Goal: Obtain resource: Download file/media

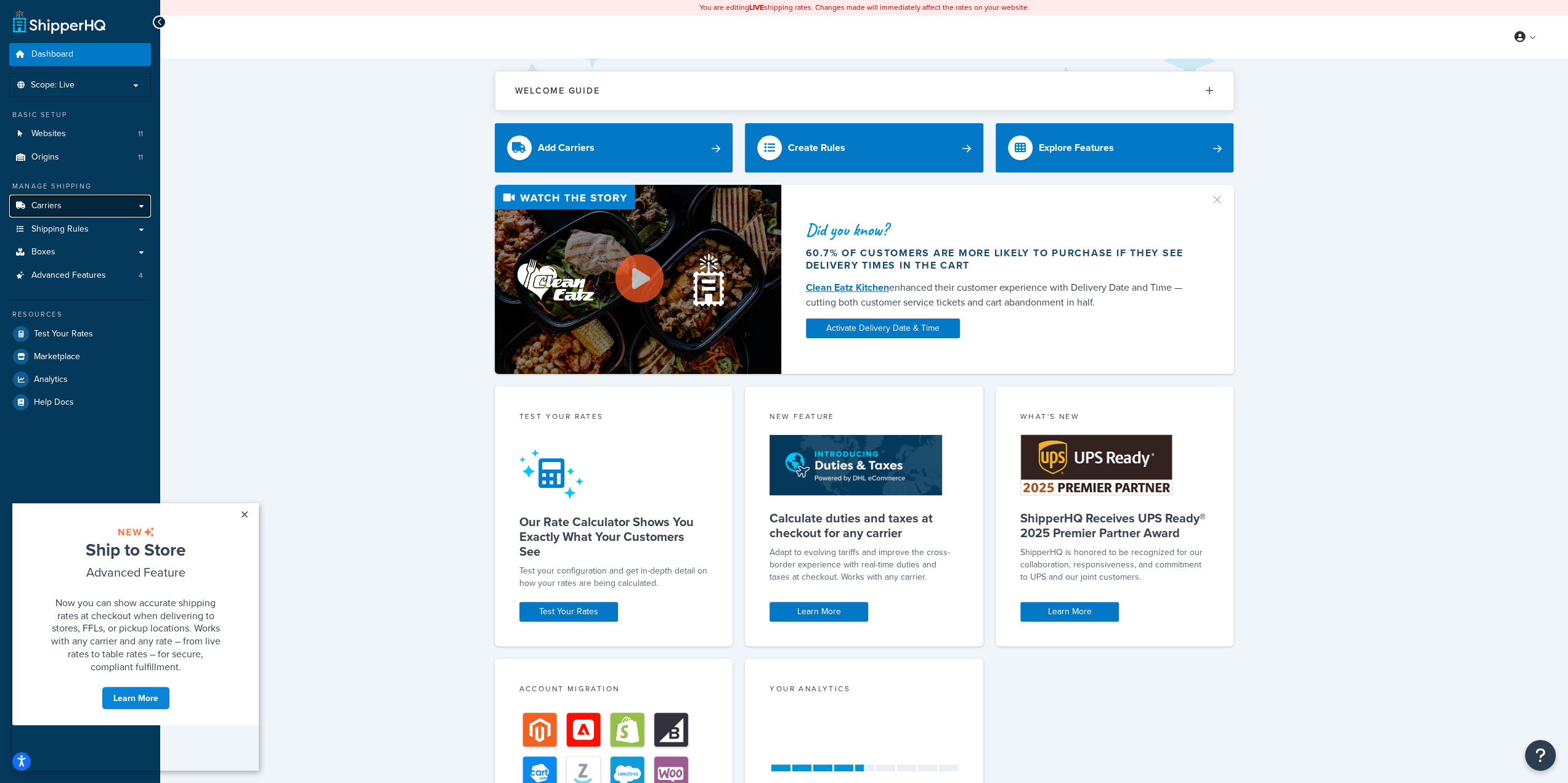
click at [120, 205] on link "Carriers" at bounding box center [79, 206] width 141 height 23
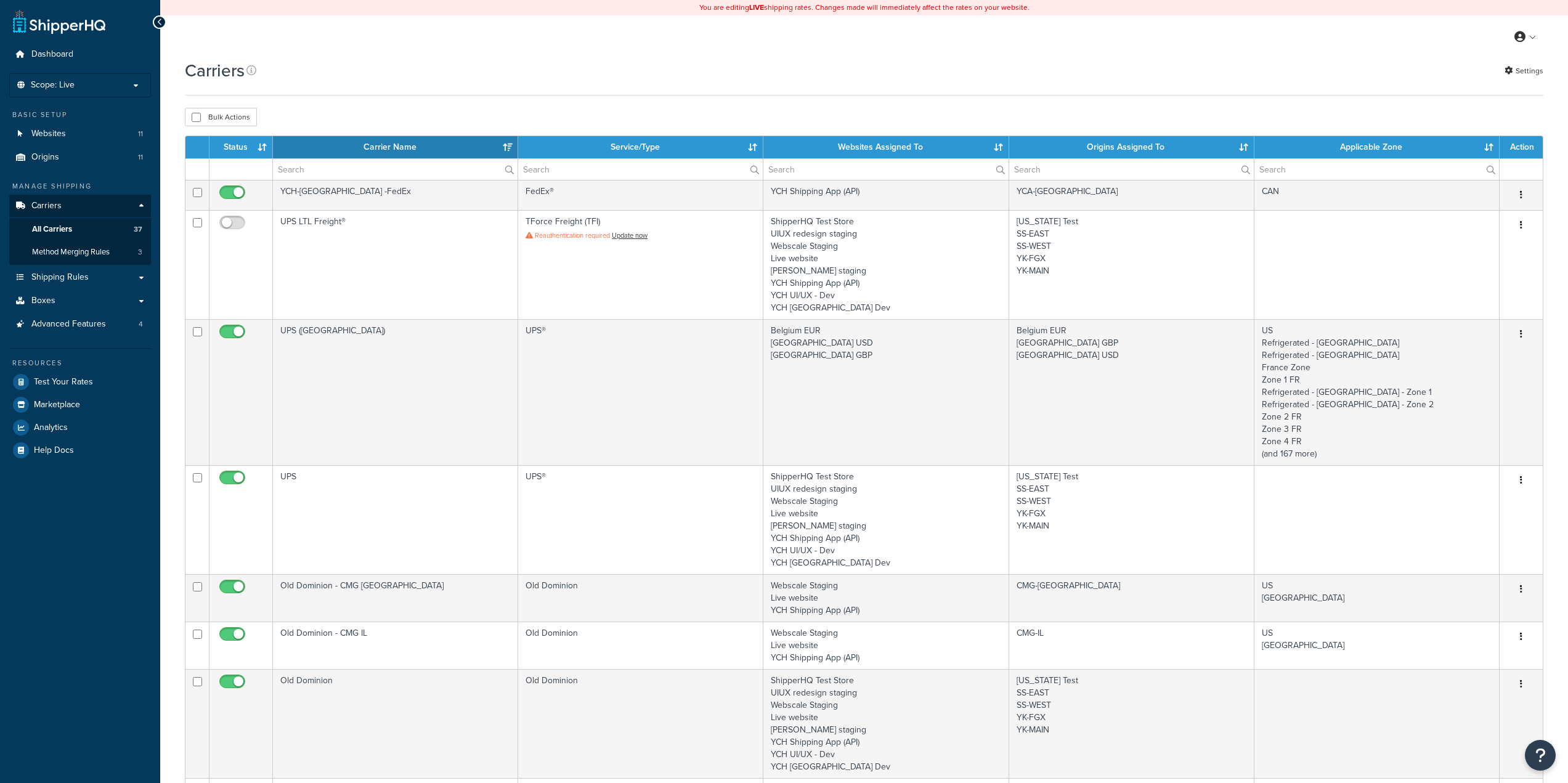
select select "15"
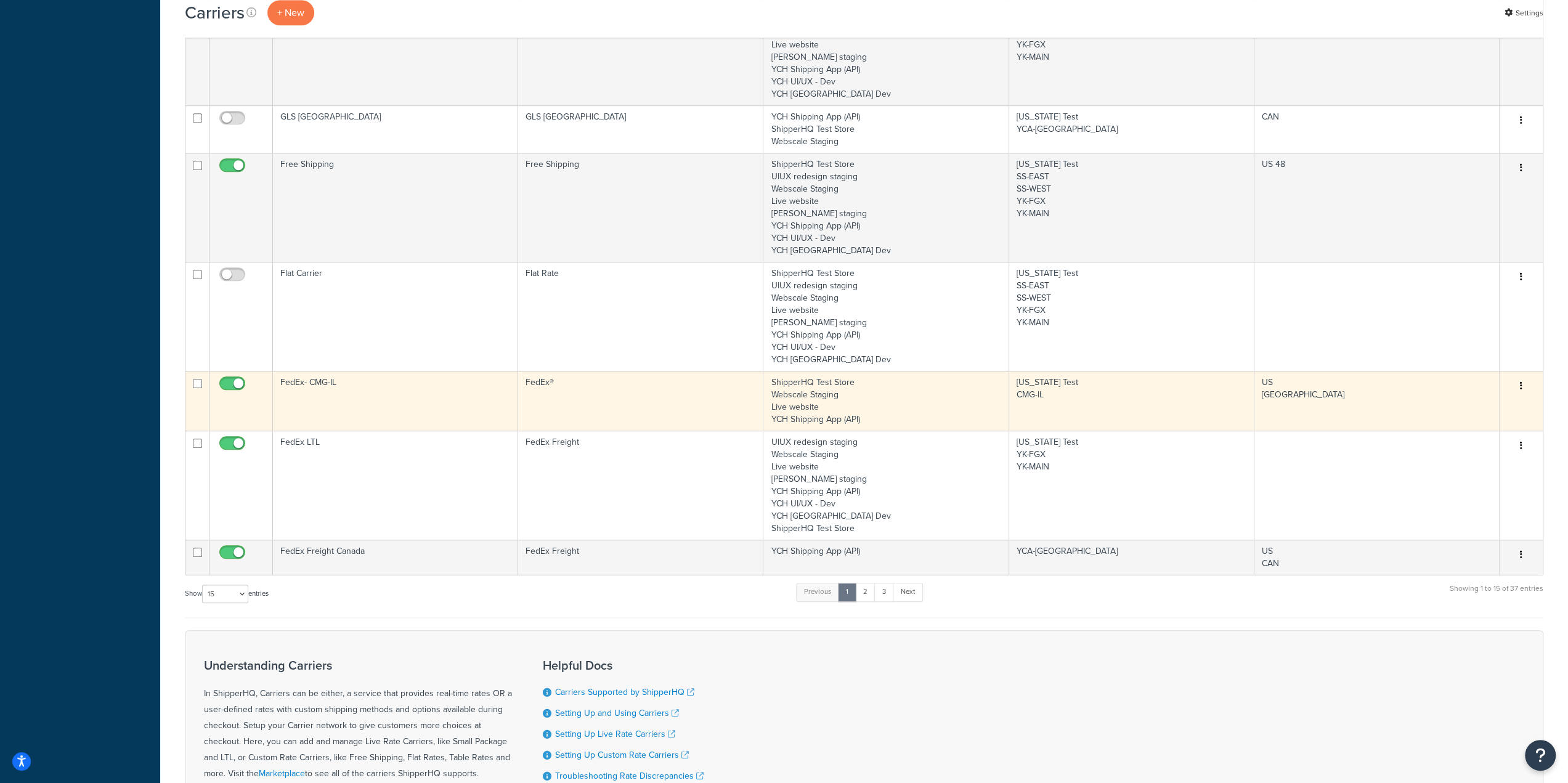
scroll to position [1035, 0]
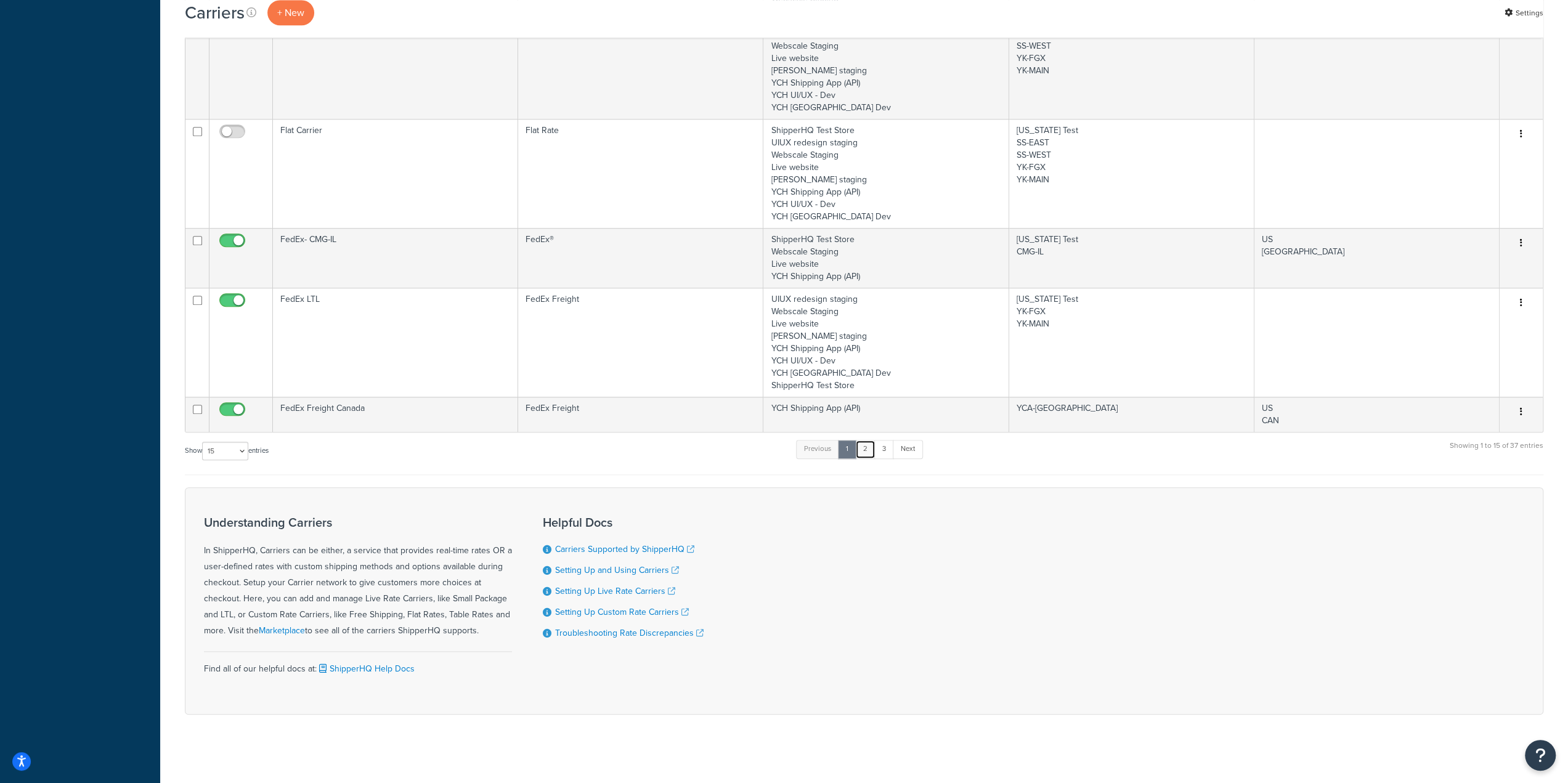
click at [874, 449] on link "2" at bounding box center [865, 449] width 21 height 19
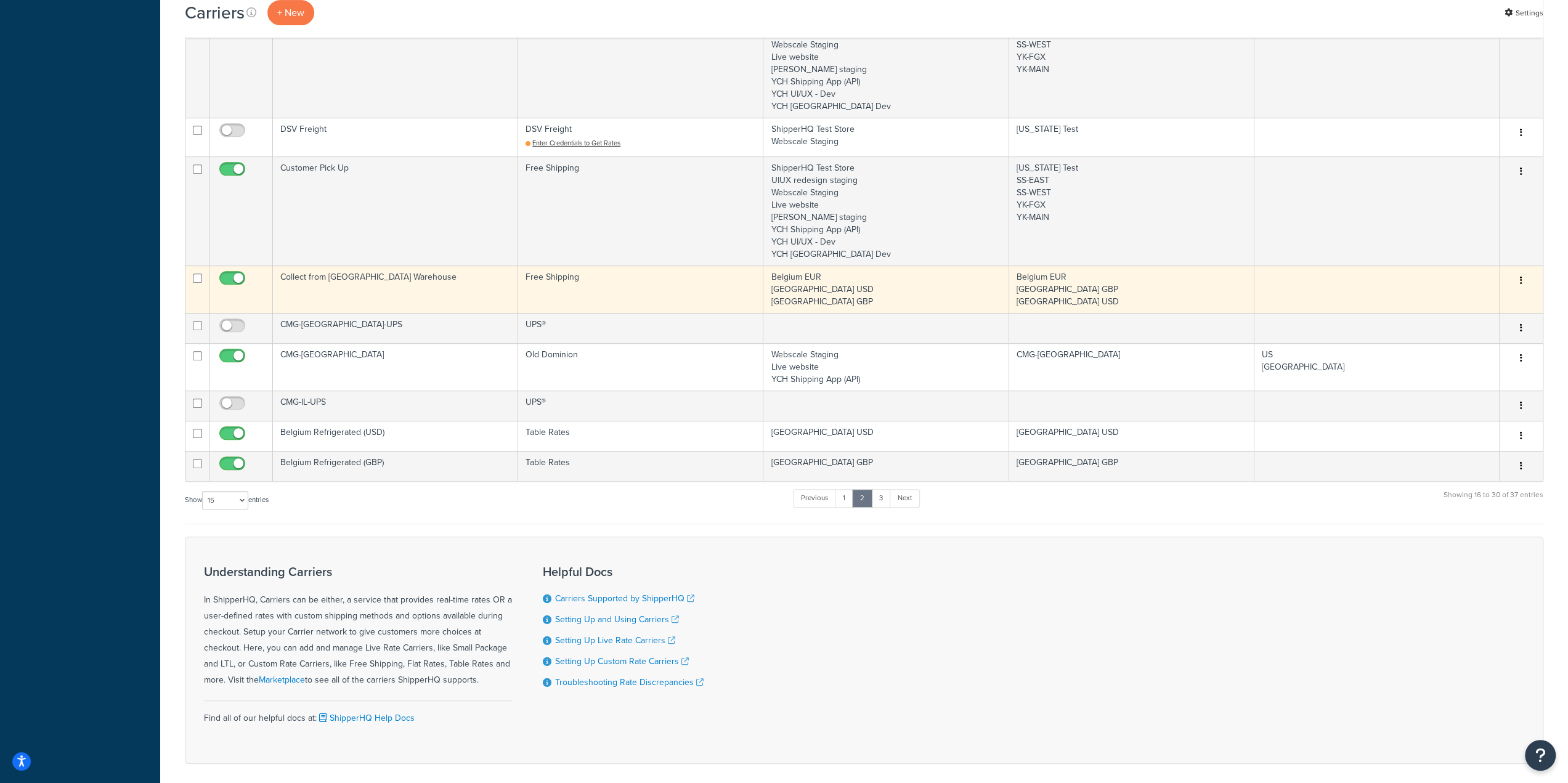
scroll to position [534, 0]
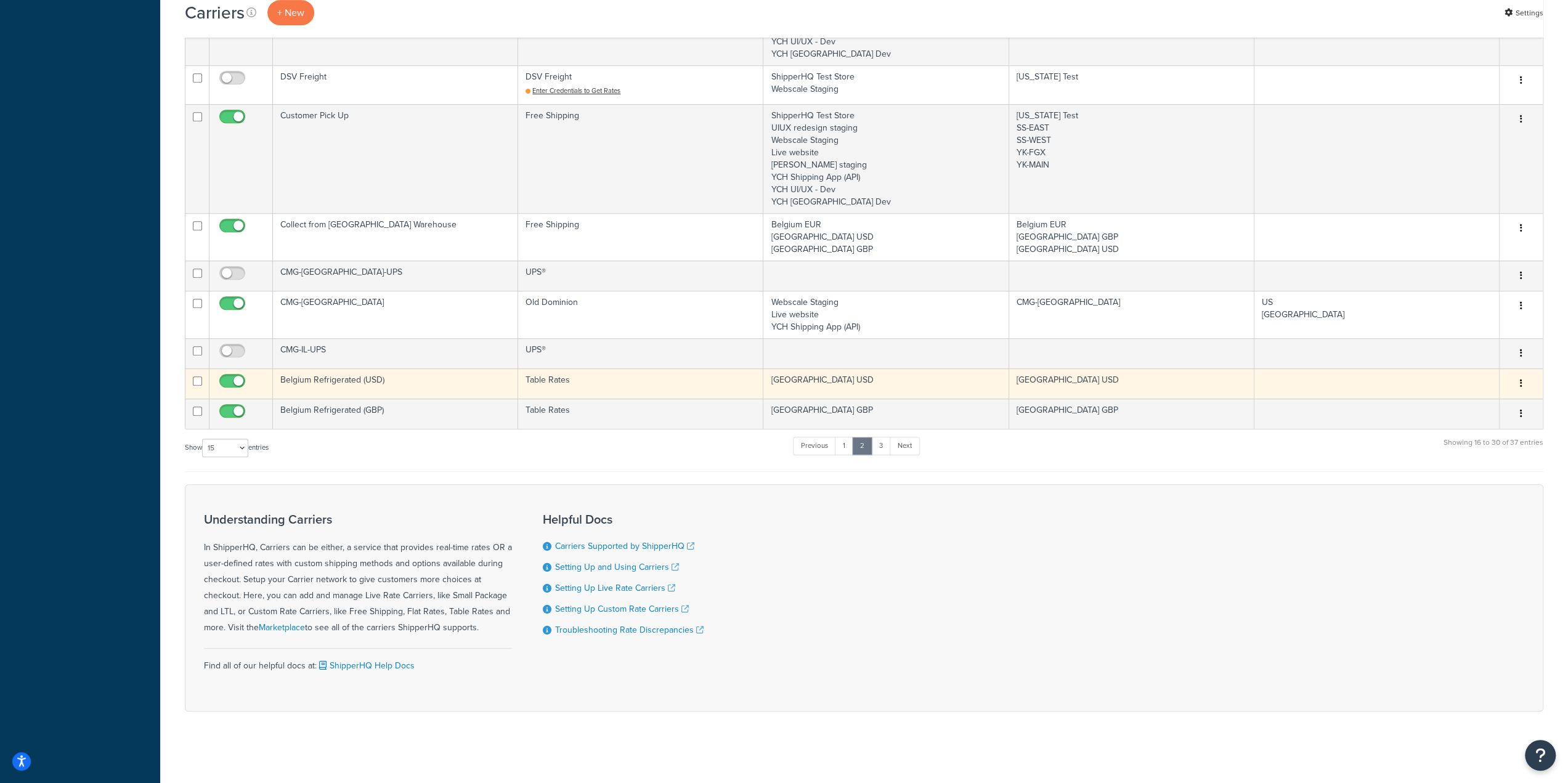
click at [1523, 380] on button "button" at bounding box center [1521, 384] width 17 height 20
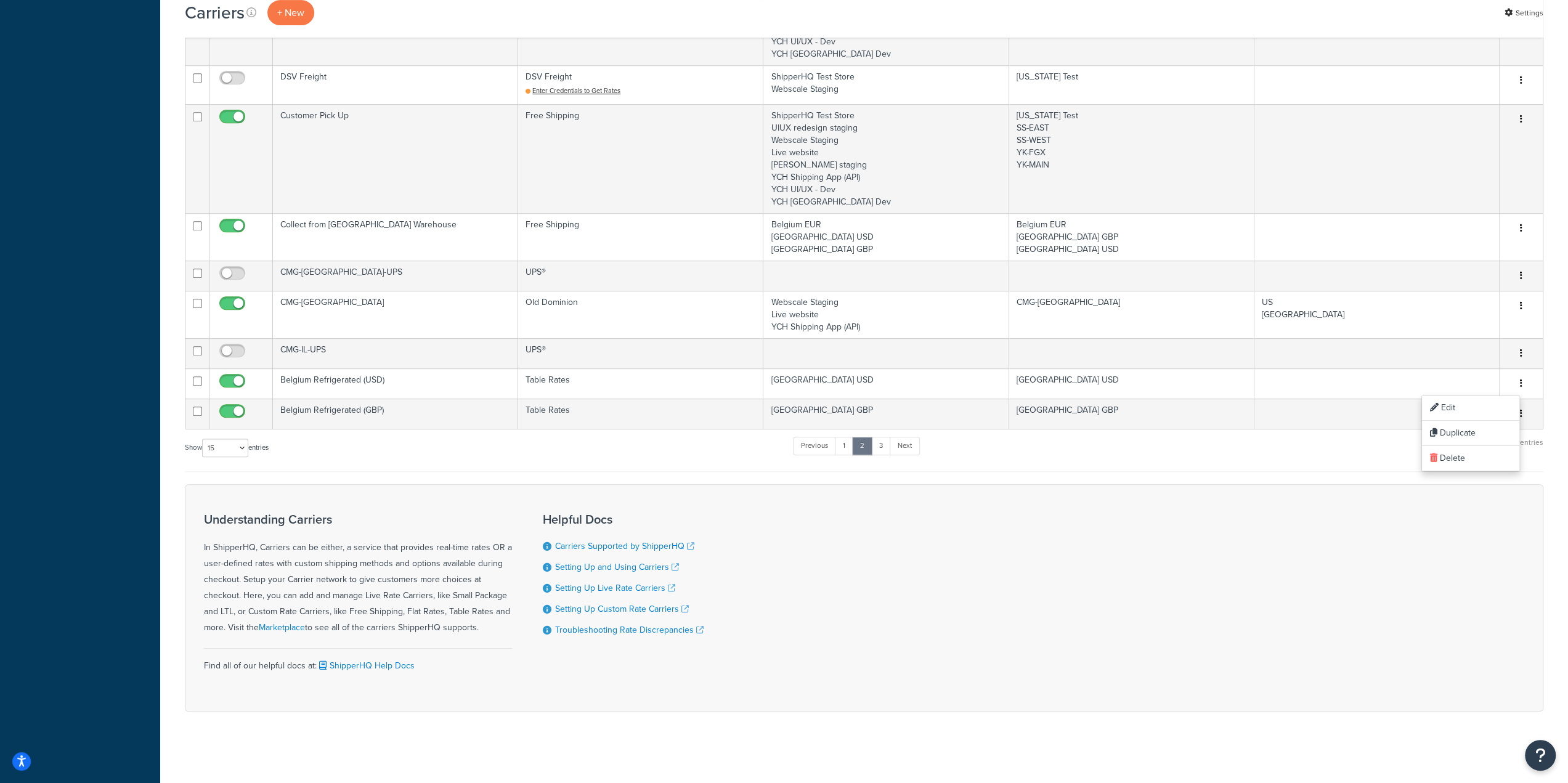
click at [1137, 457] on div "Show 10 15 25 50 100 entries Previous 1 2 3 Next Showing 16 to 30 of 37 entries" at bounding box center [864, 454] width 1358 height 37
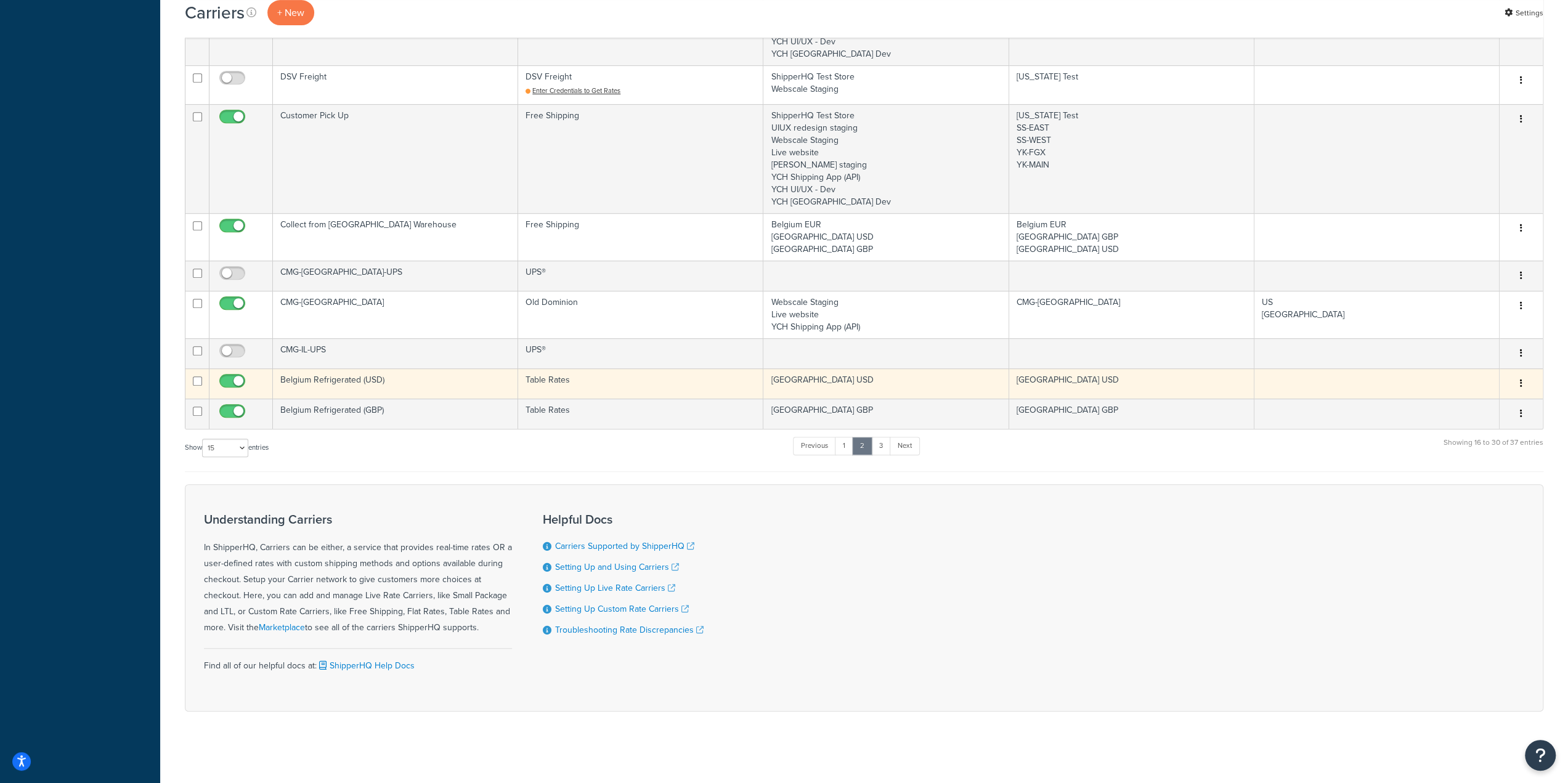
click at [339, 382] on td "Belgium Refrigerated (USD)" at bounding box center [395, 384] width 245 height 31
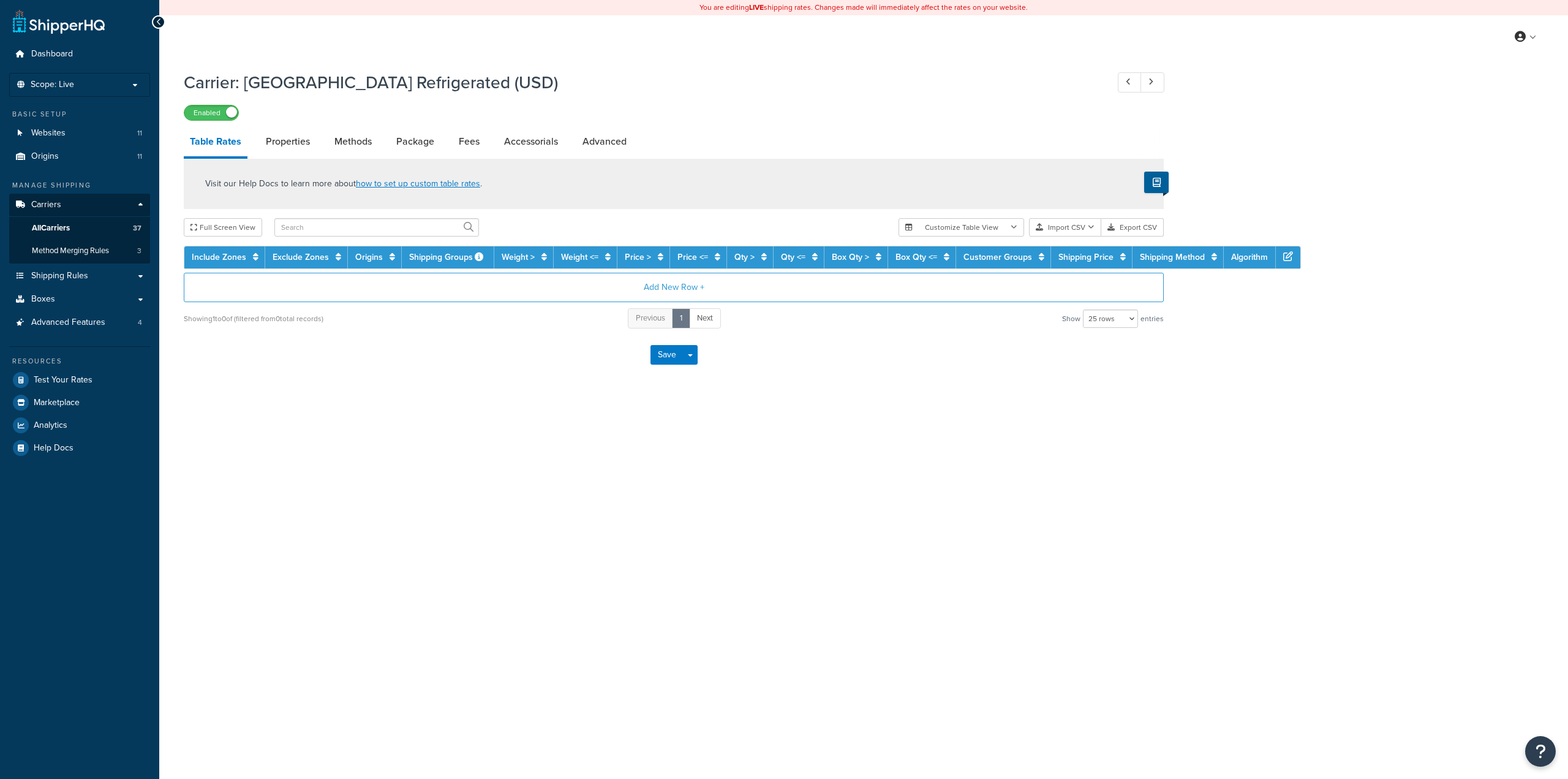
select select "25"
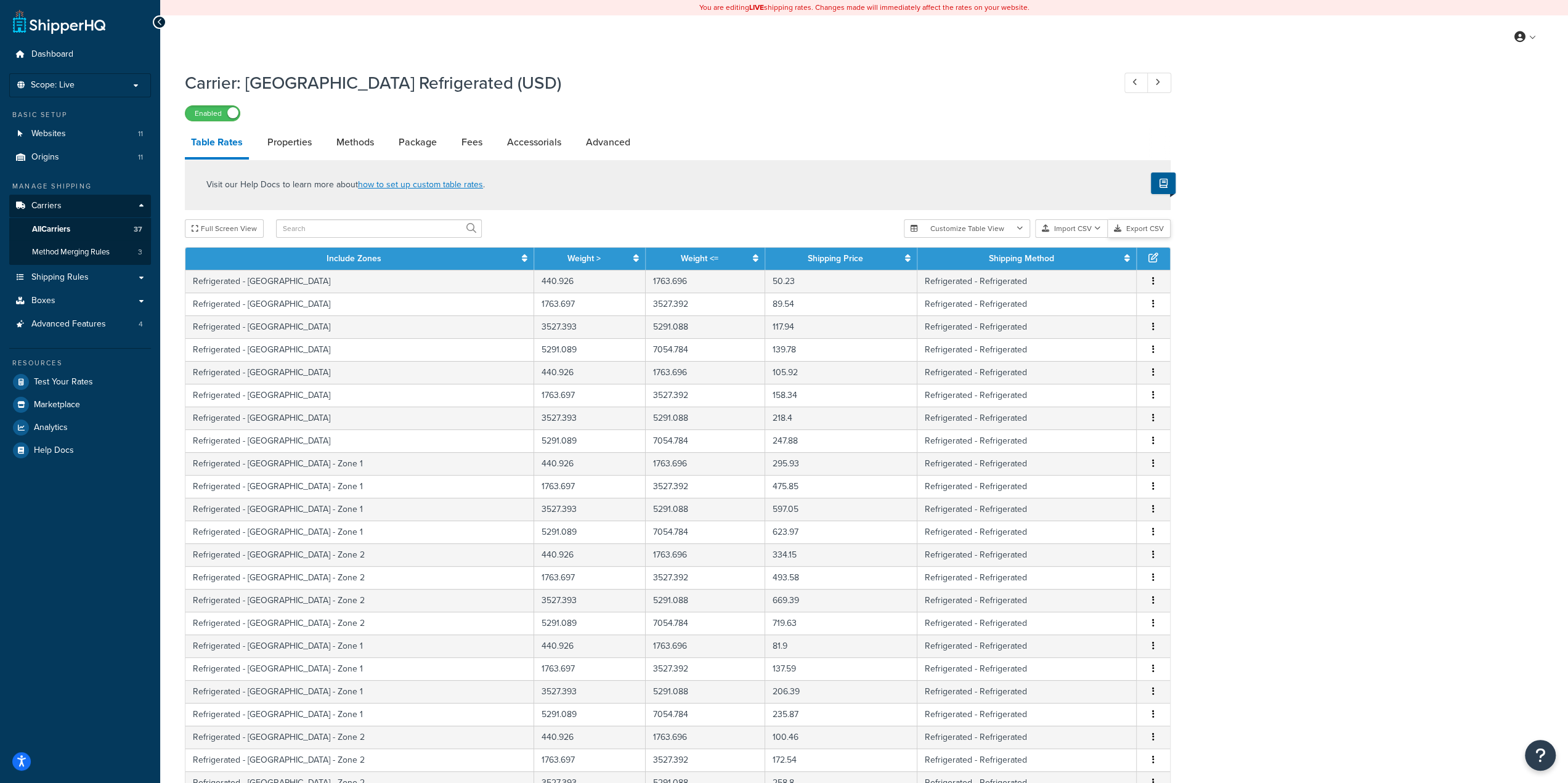
click at [1133, 233] on button "Export CSV" at bounding box center [1139, 228] width 63 height 19
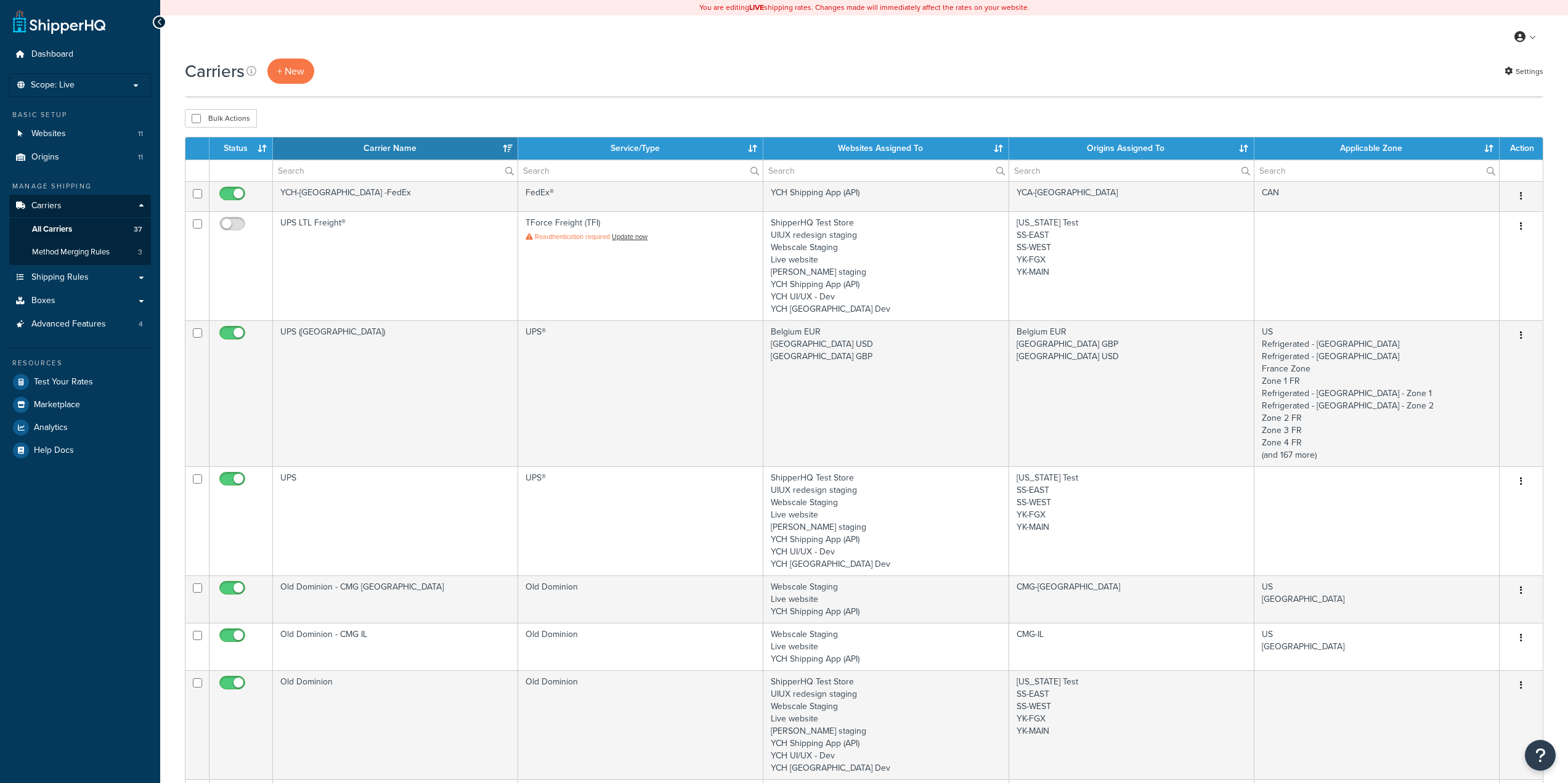
select select "15"
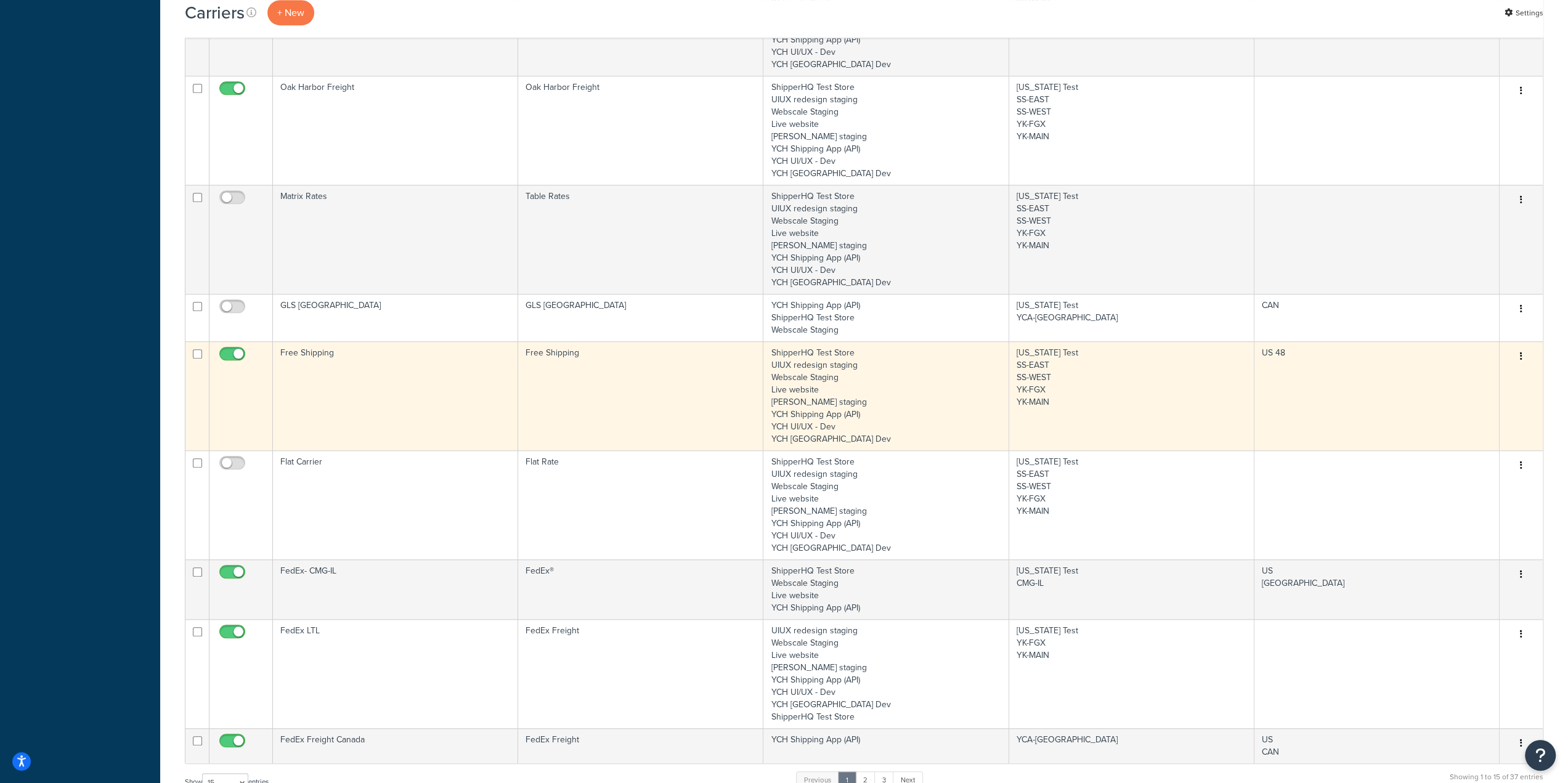
scroll to position [842, 0]
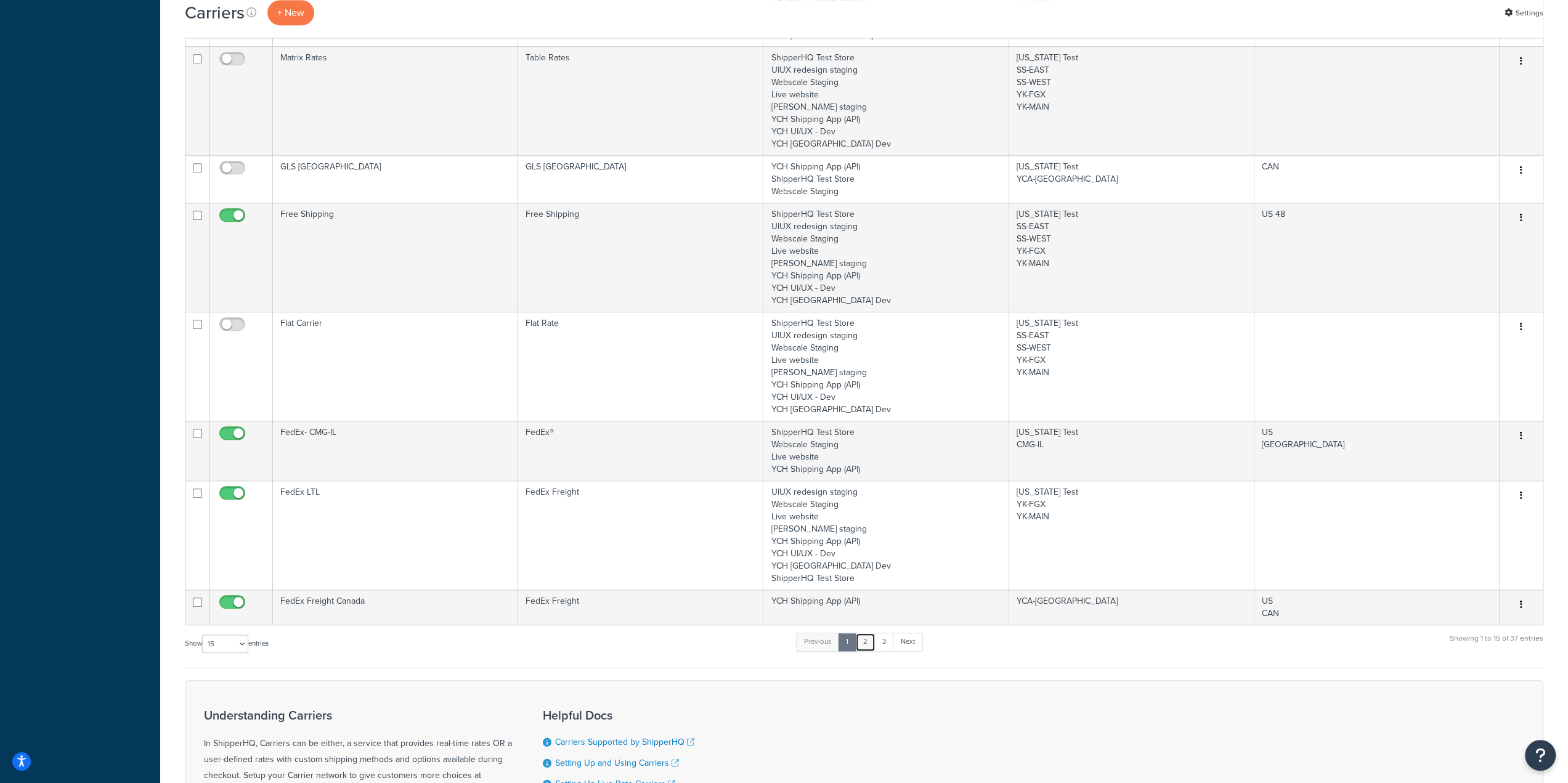
click at [866, 642] on link "2" at bounding box center [865, 642] width 21 height 19
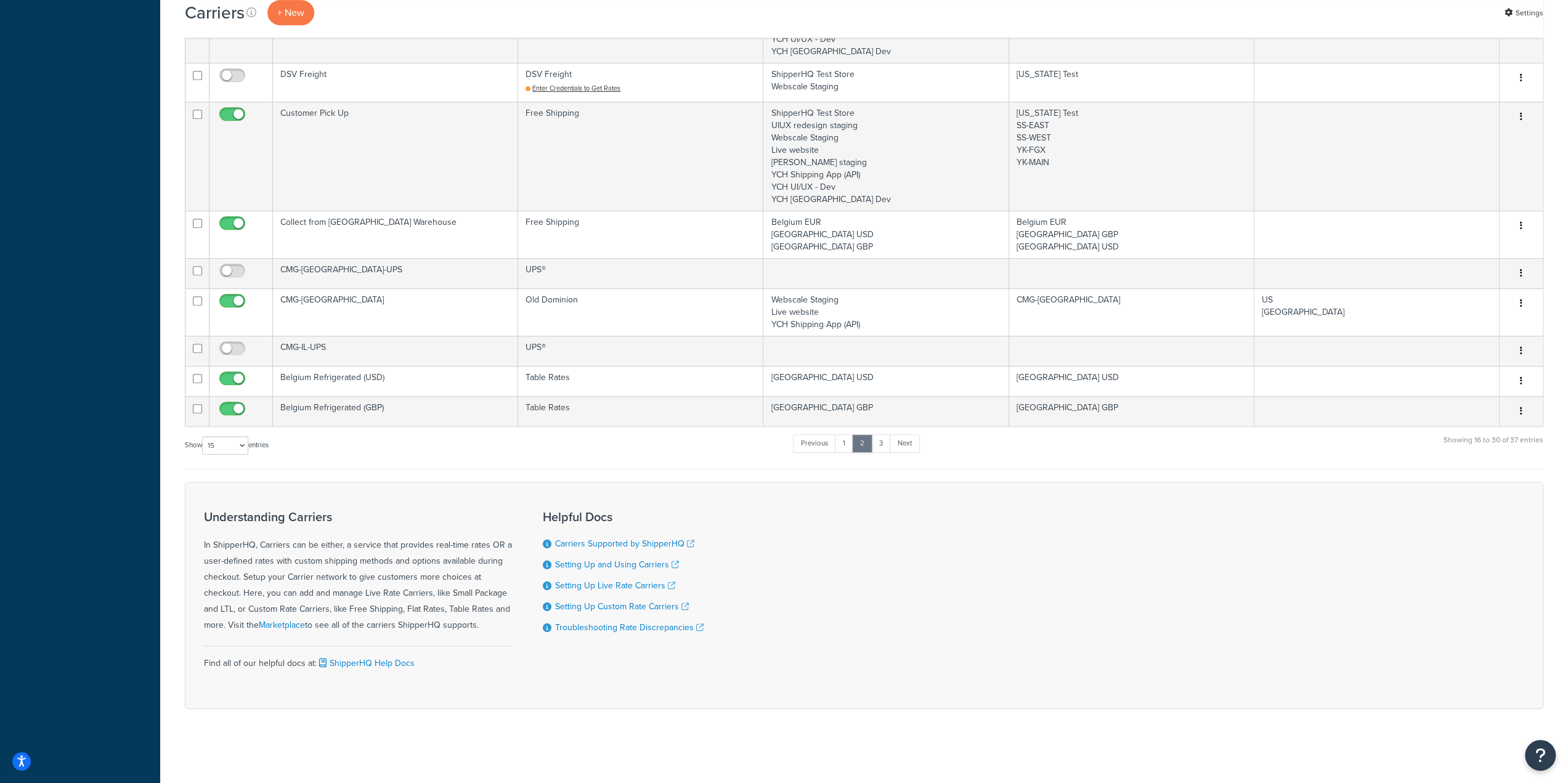
scroll to position [534, 0]
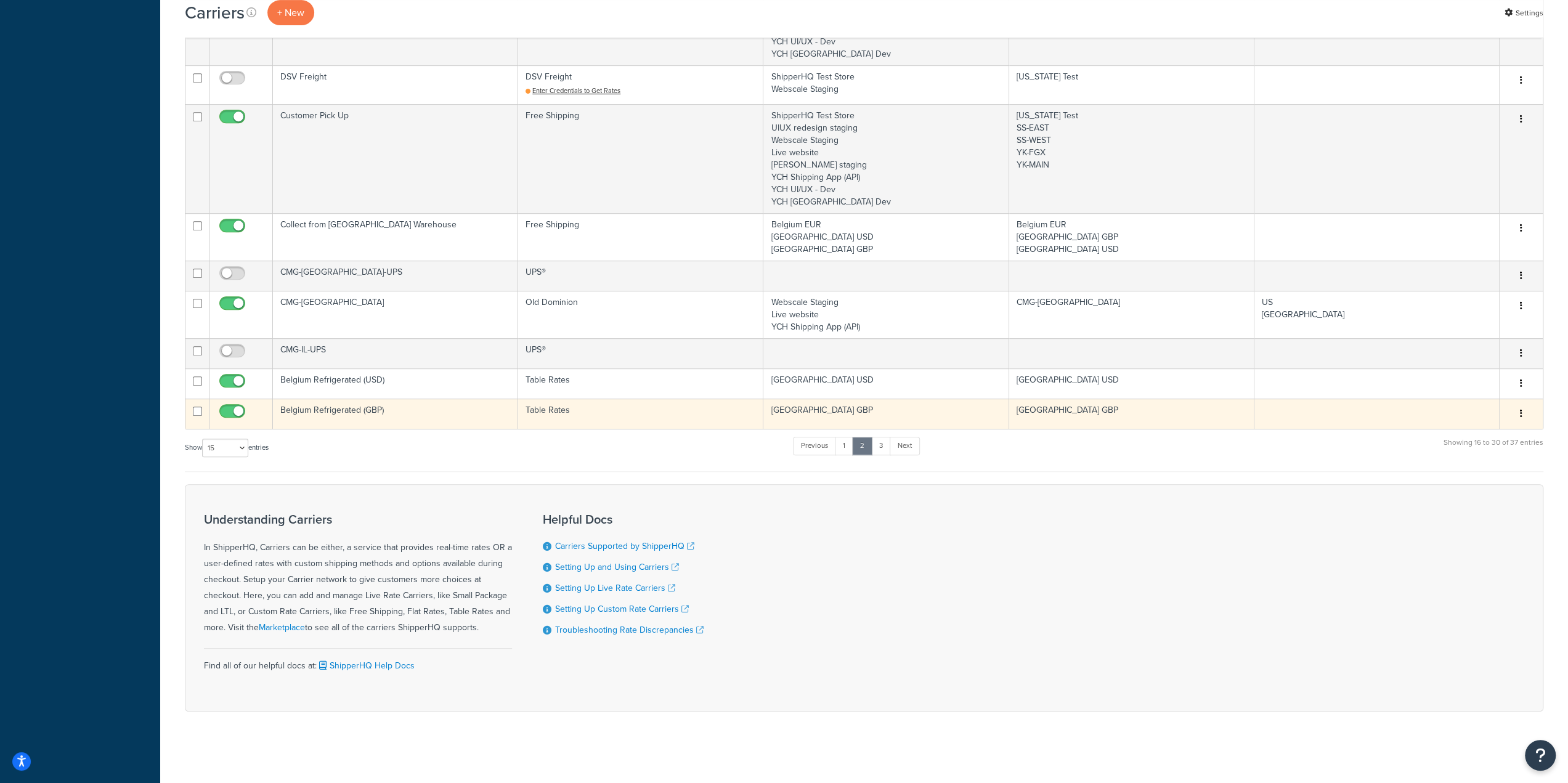
drag, startPoint x: 356, startPoint y: 411, endPoint x: 1519, endPoint y: 415, distance: 1163.0
click at [1519, 415] on button "button" at bounding box center [1521, 414] width 17 height 20
click at [354, 409] on td "Belgium Refrigerated (GBP)" at bounding box center [395, 413] width 245 height 31
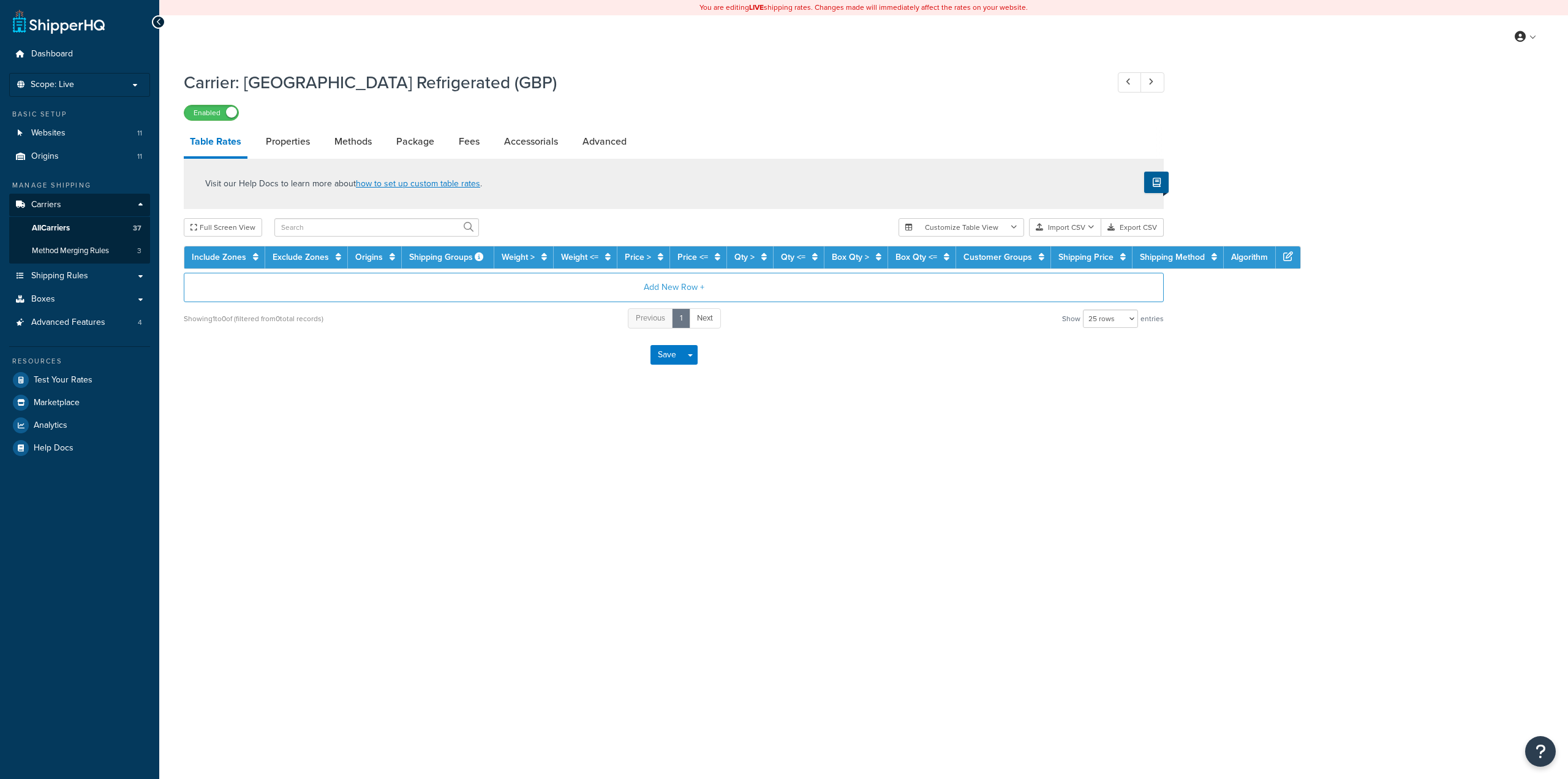
select select "25"
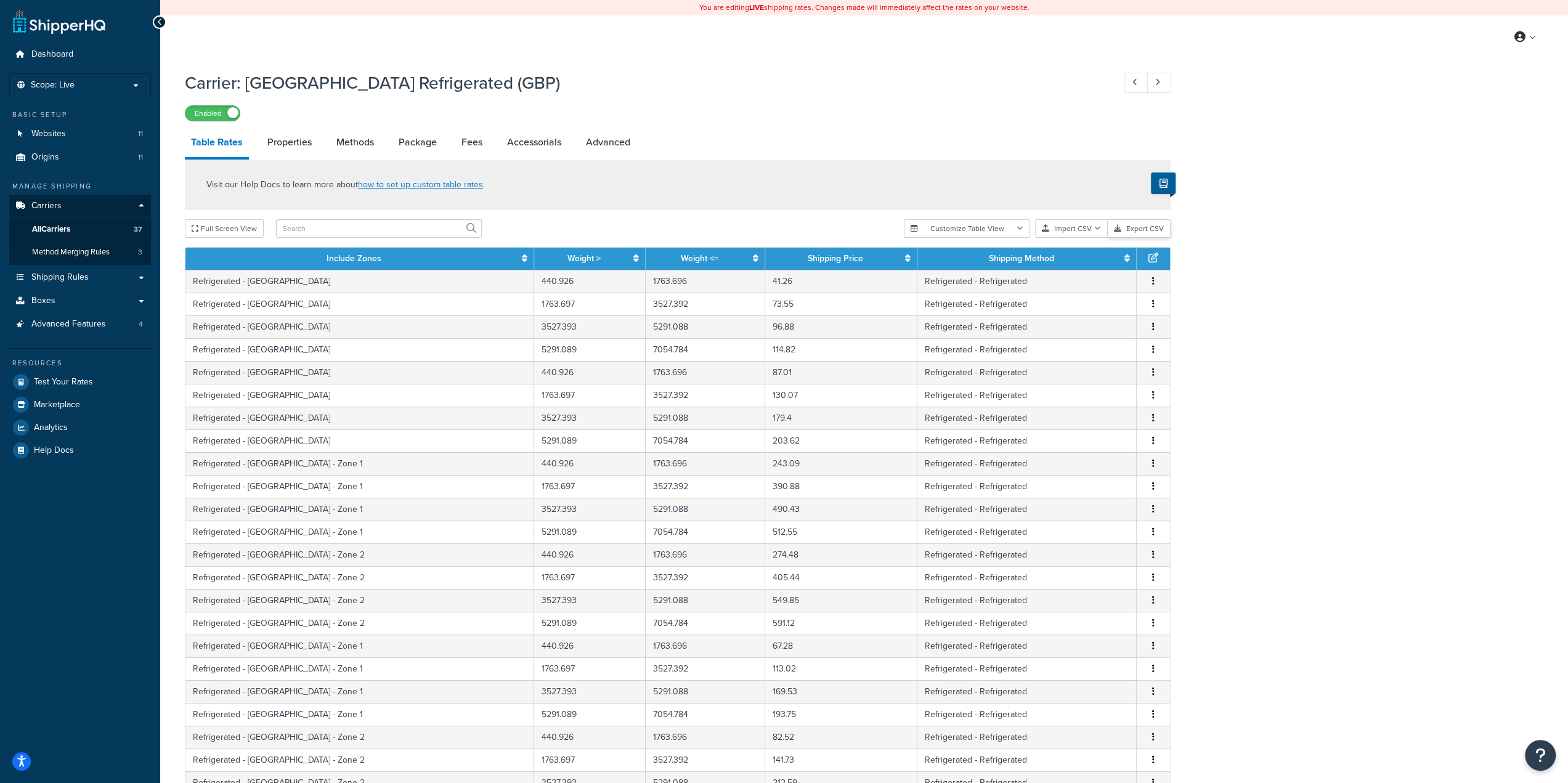
click at [1139, 233] on button "Export CSV" at bounding box center [1139, 228] width 63 height 19
drag, startPoint x: 597, startPoint y: 36, endPoint x: 340, endPoint y: 10, distance: 258.3
click at [597, 36] on div "My Profile Billing Global Settings Contact Us Logout" at bounding box center [864, 38] width 1408 height 44
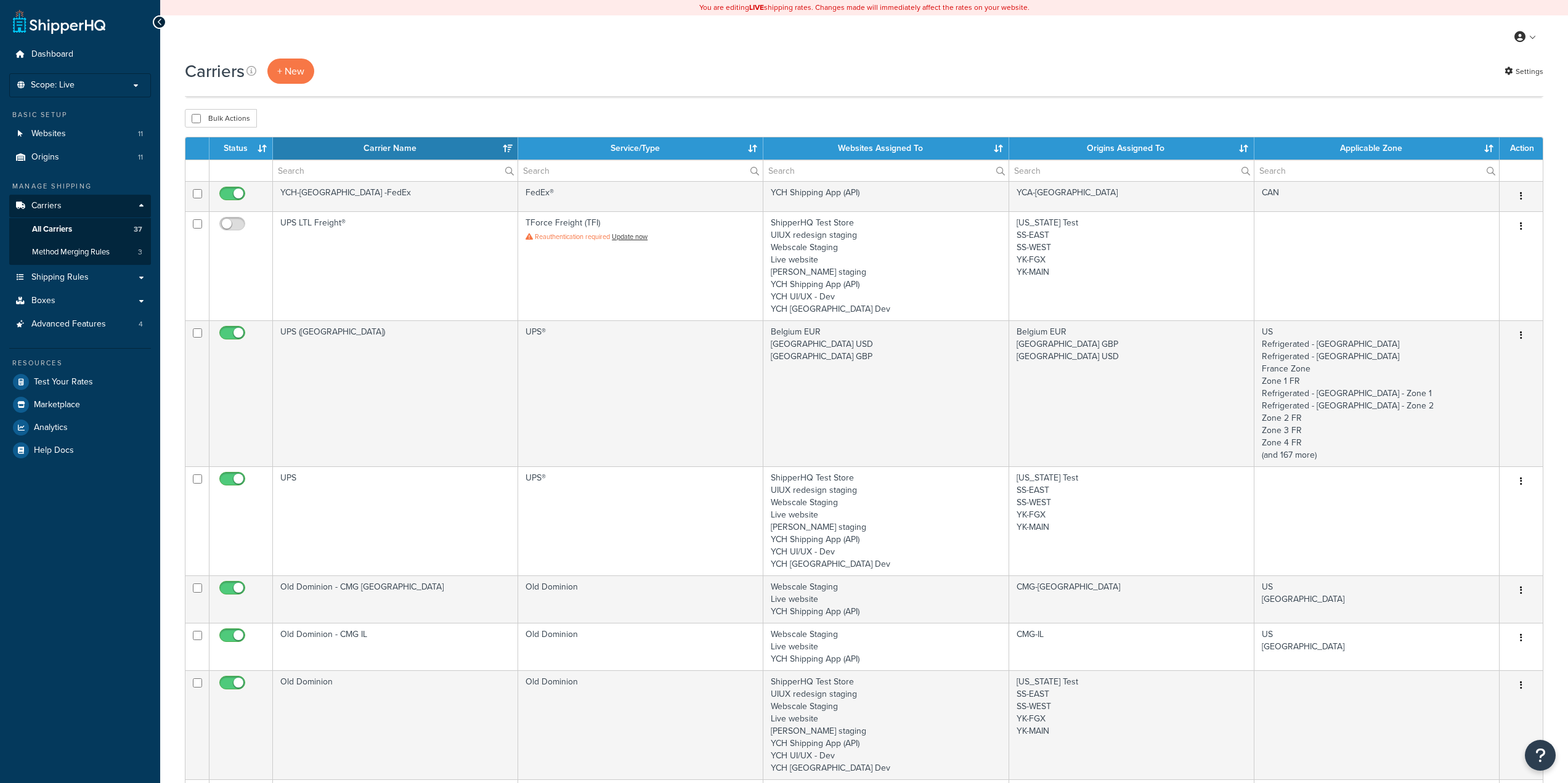
select select "15"
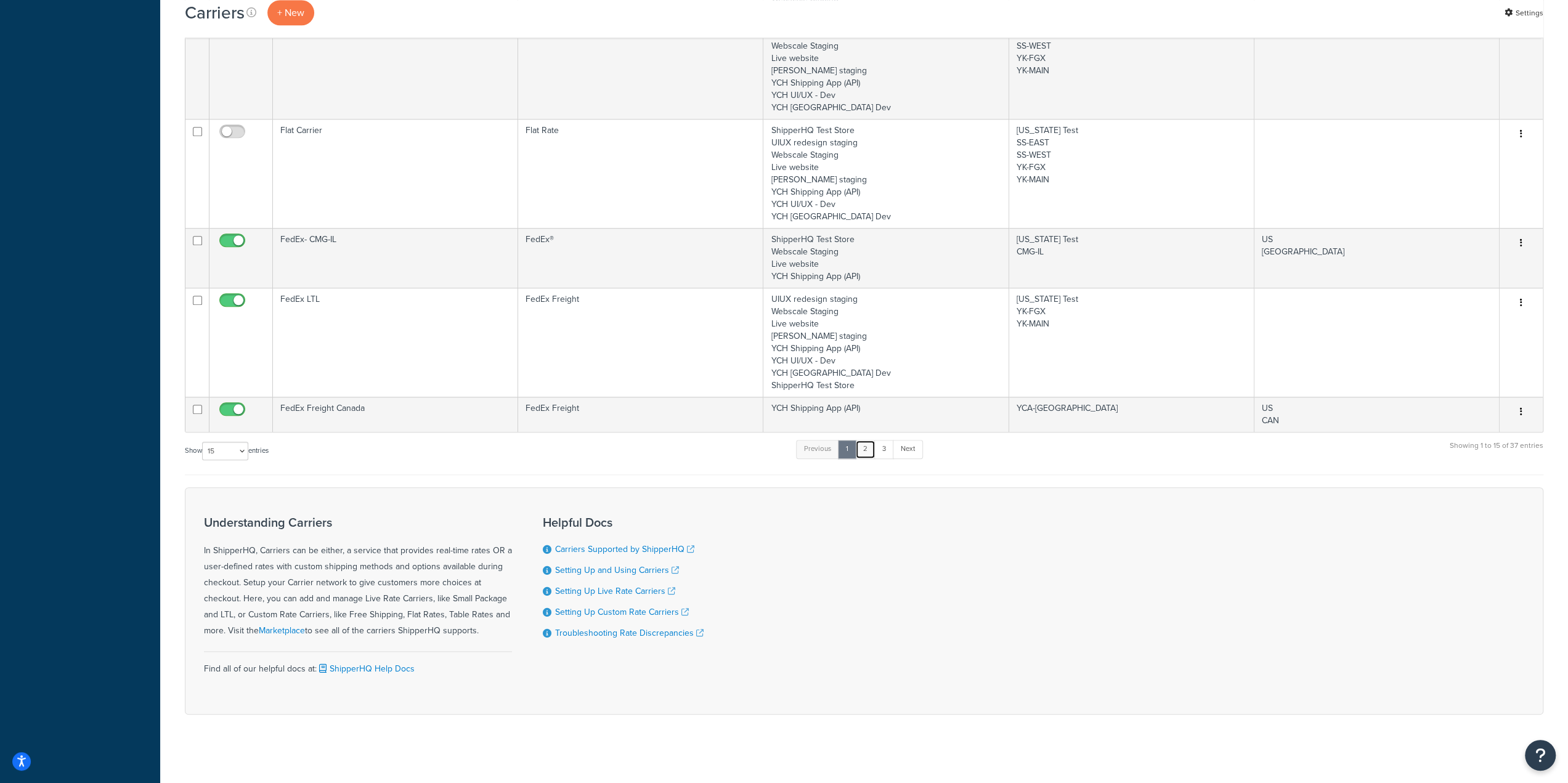
click at [869, 443] on link "2" at bounding box center [865, 449] width 21 height 19
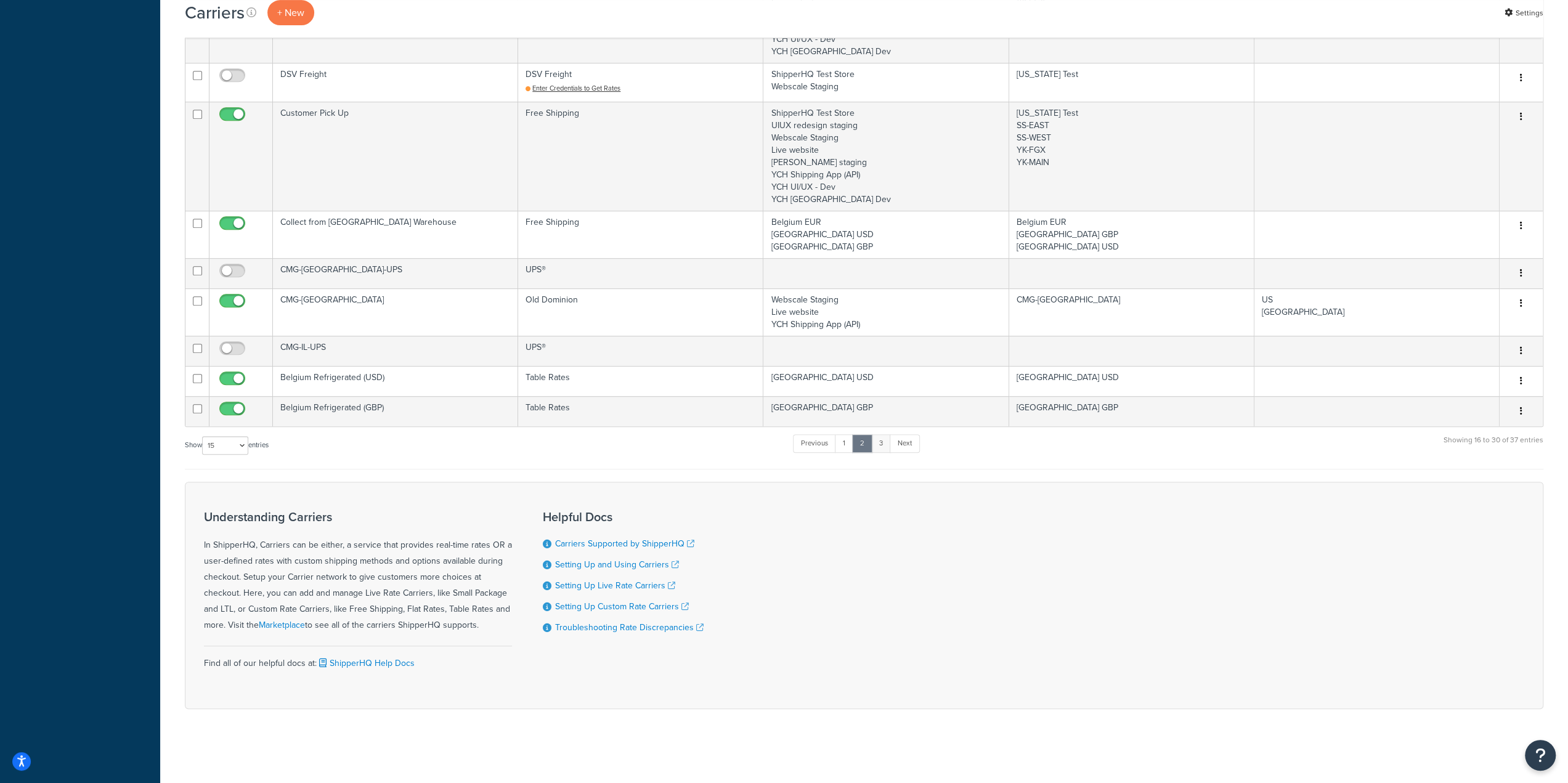
scroll to position [534, 0]
click at [885, 448] on link "3" at bounding box center [881, 446] width 20 height 19
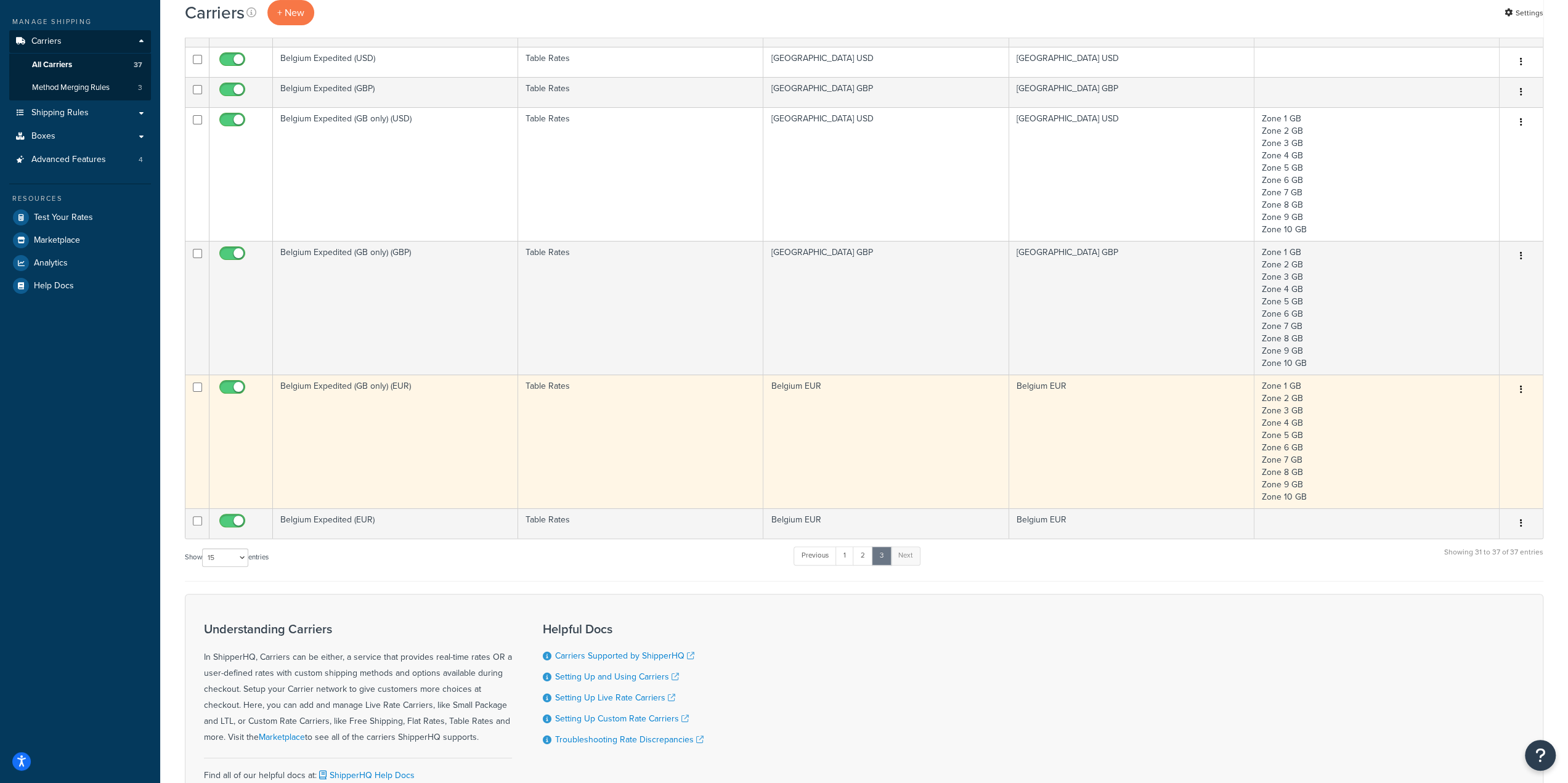
scroll to position [27, 0]
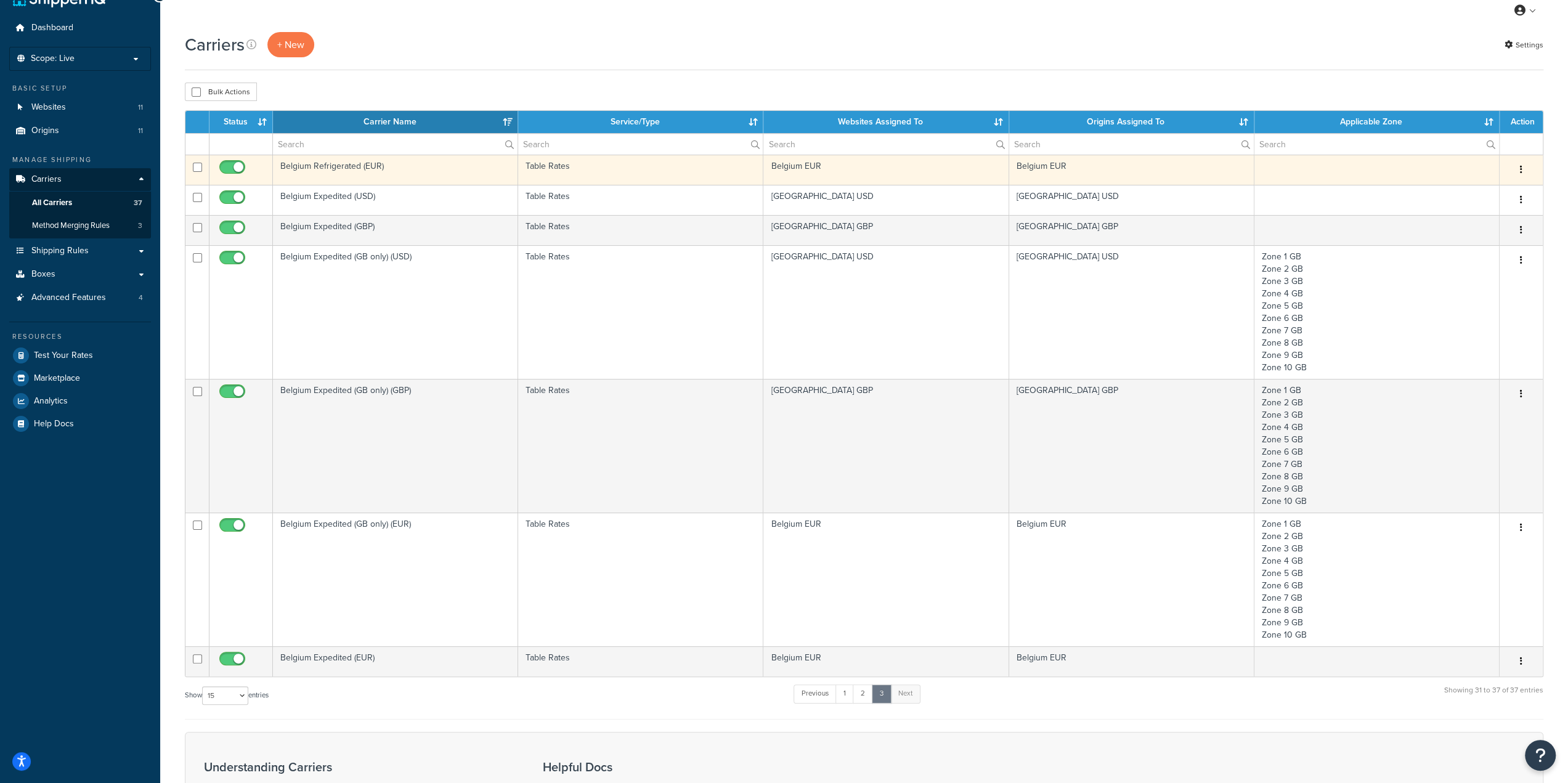
drag, startPoint x: 479, startPoint y: 174, endPoint x: 1524, endPoint y: 168, distance: 1045.0
click at [1524, 168] on button "button" at bounding box center [1521, 170] width 17 height 20
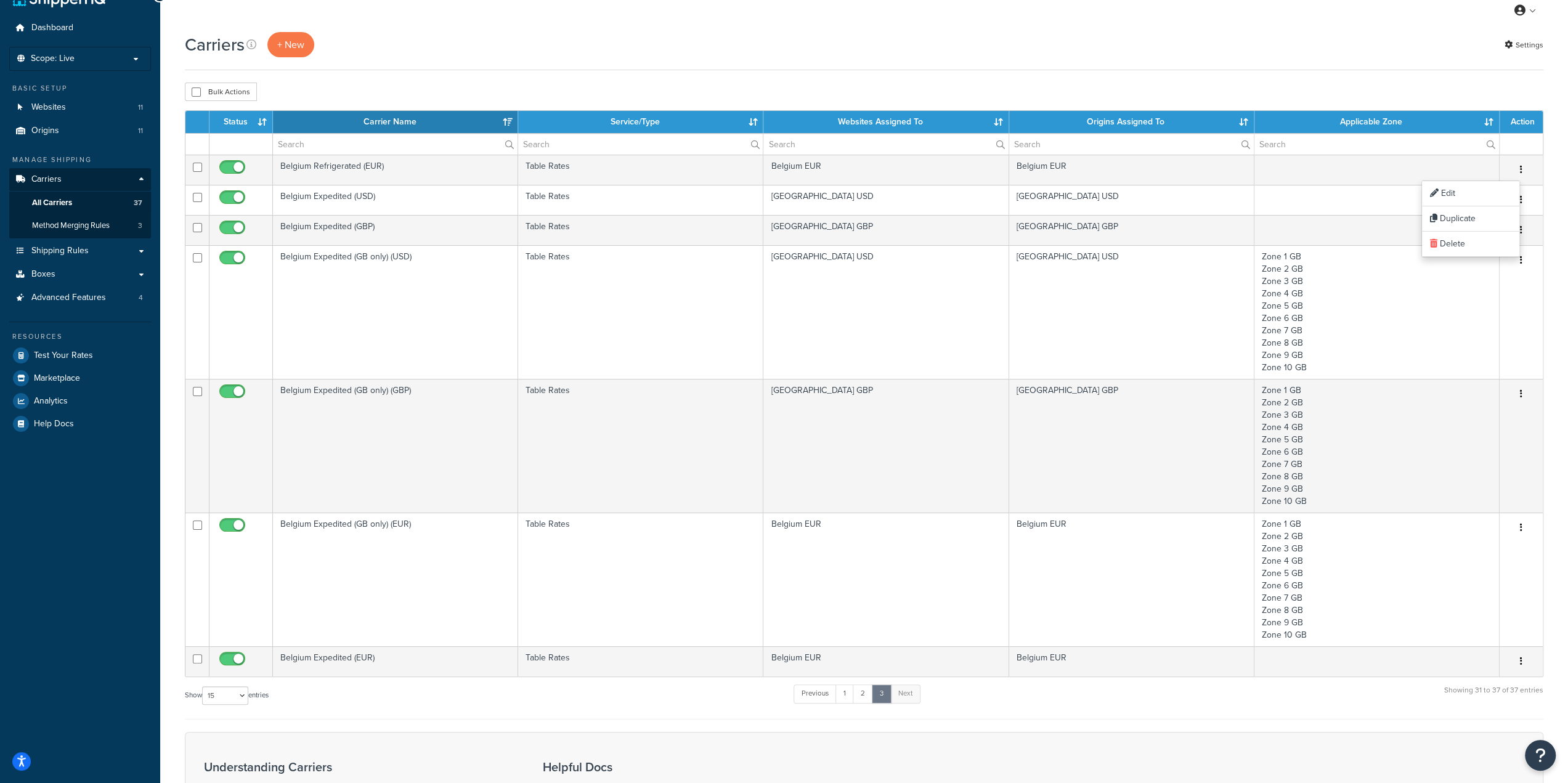
click at [1553, 209] on div "Carriers + New Settings Bulk Actions Duplicate Delete Contact Us Send Us A Mess…" at bounding box center [864, 516] width 1408 height 970
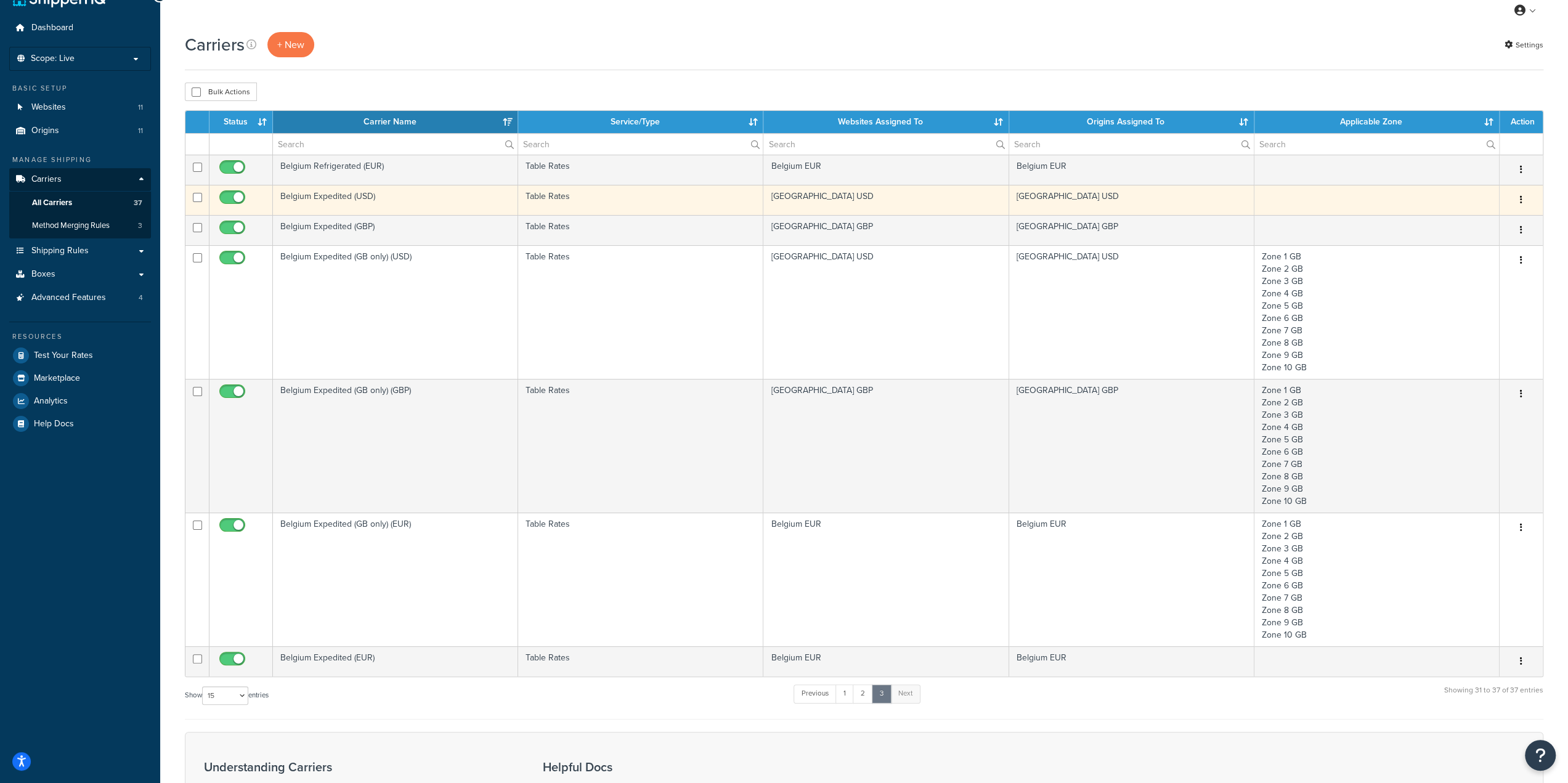
click at [1523, 200] on button "button" at bounding box center [1521, 201] width 17 height 20
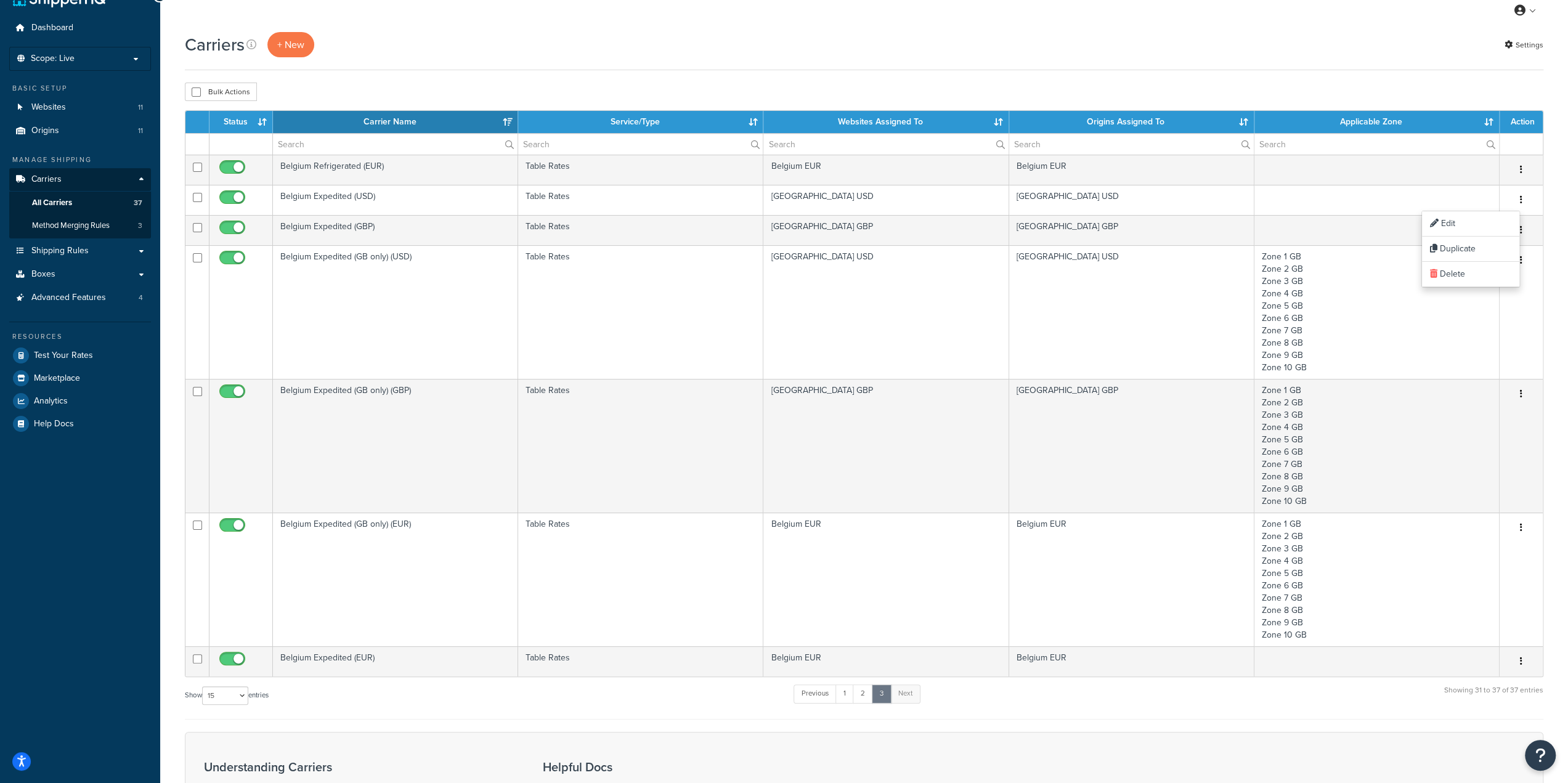
click at [1553, 285] on div "Carriers + New Settings Bulk Actions Duplicate Delete Contact Us Send Us A Mess…" at bounding box center [864, 516] width 1408 height 970
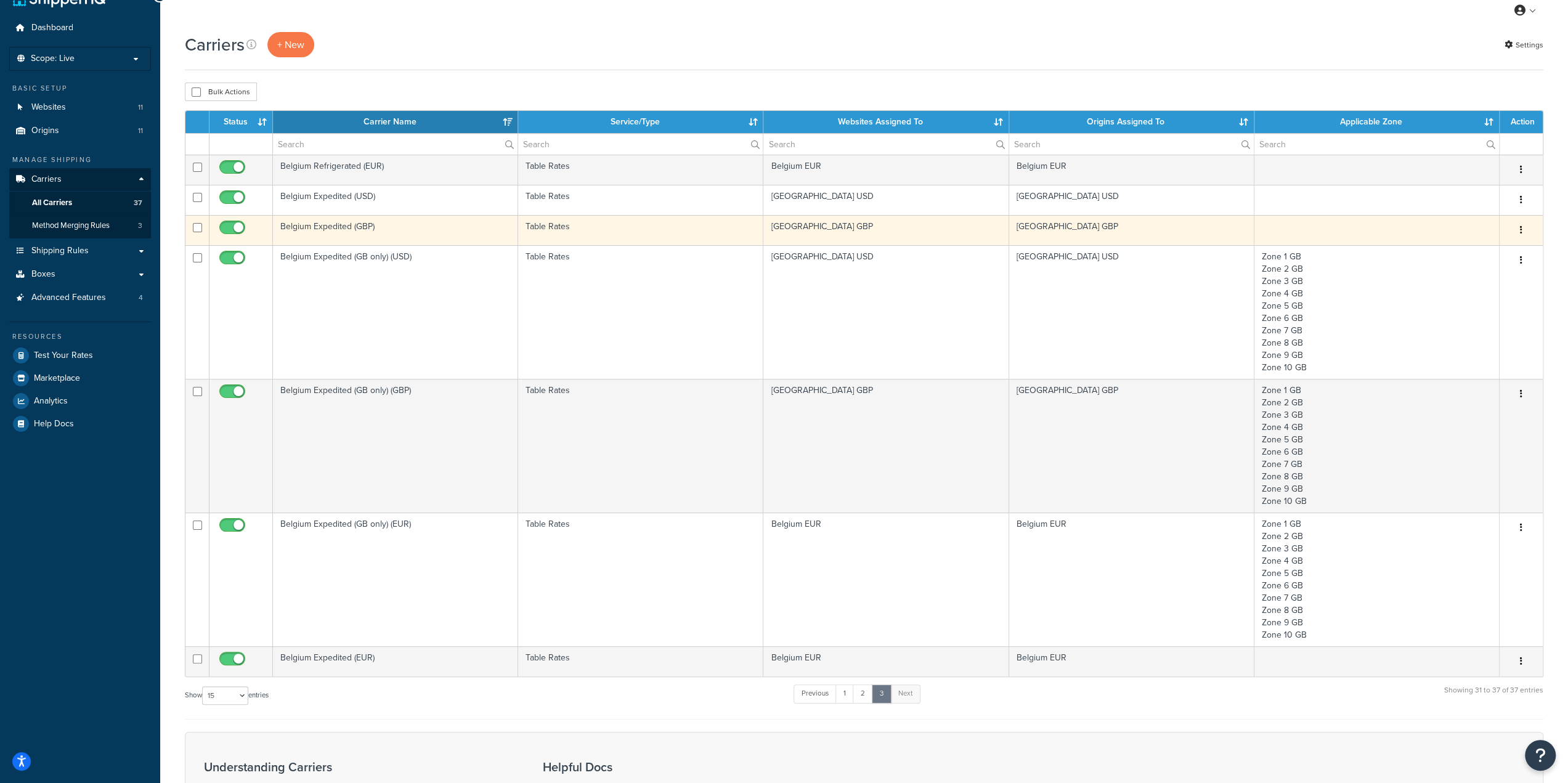
click at [1525, 227] on button "button" at bounding box center [1521, 230] width 17 height 20
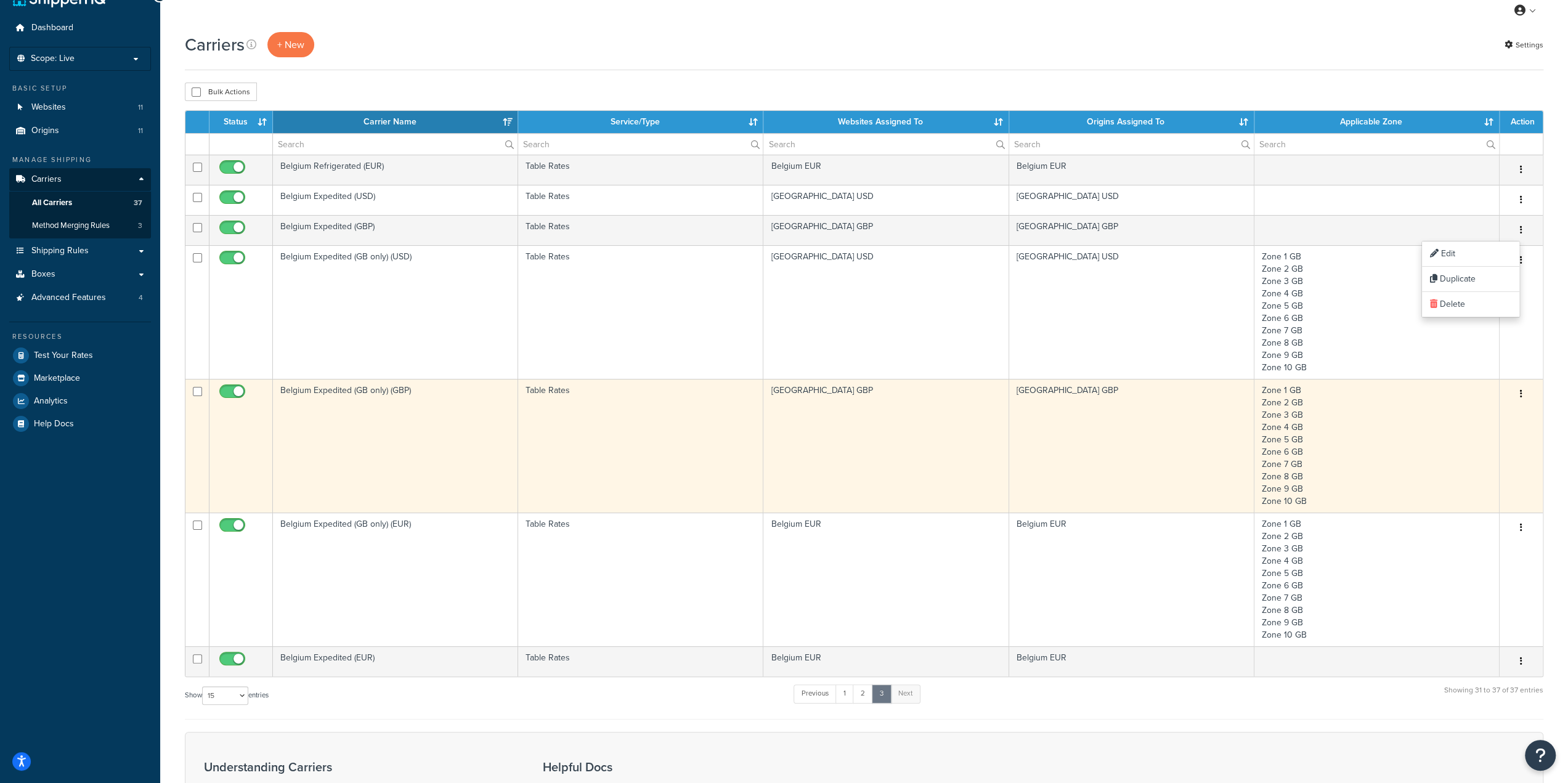
click at [1521, 393] on icon "button" at bounding box center [1521, 393] width 2 height 9
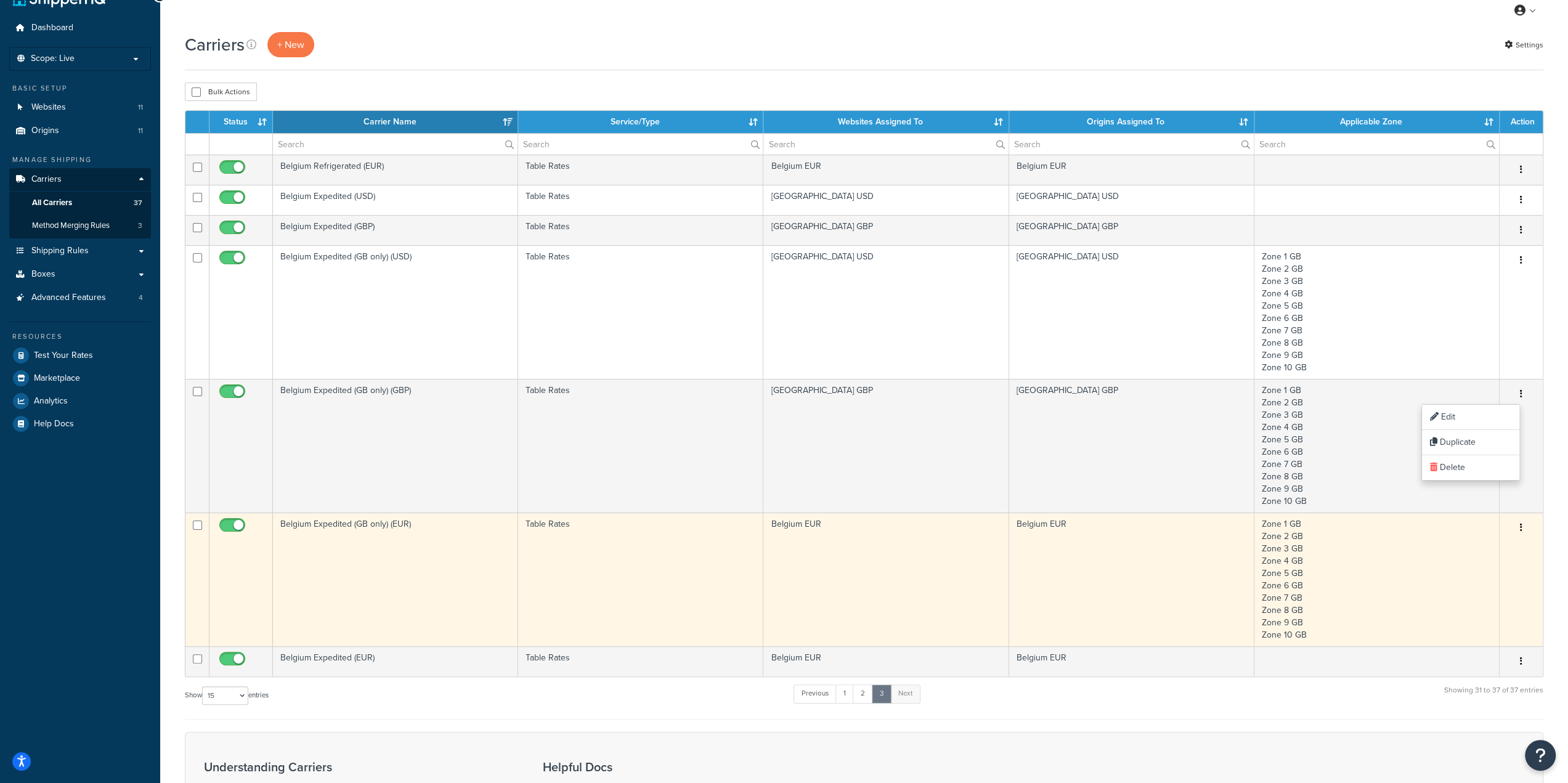
click at [1525, 527] on button "button" at bounding box center [1521, 528] width 17 height 20
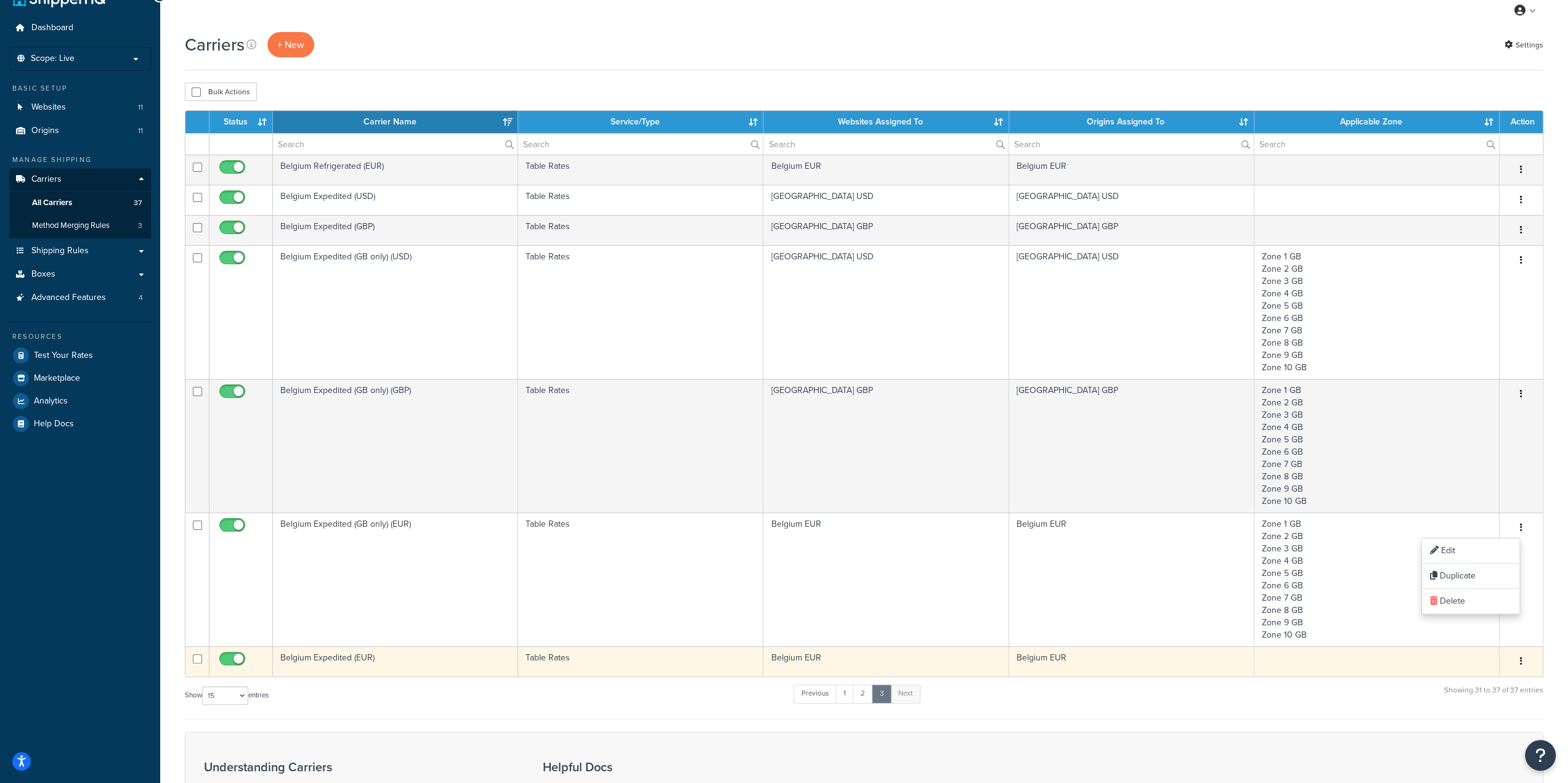
click at [1521, 657] on icon "button" at bounding box center [1521, 660] width 2 height 9
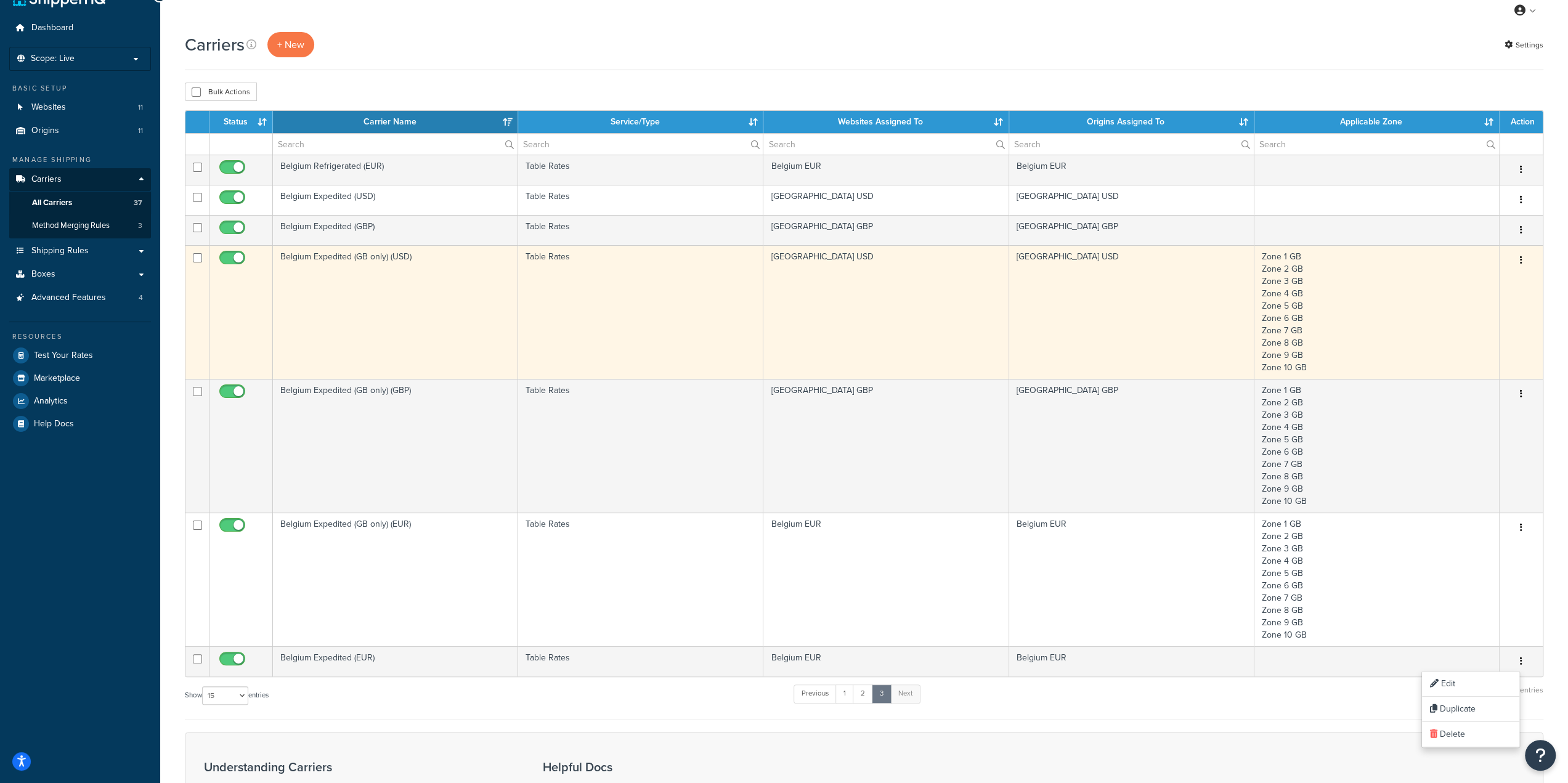
click at [1519, 257] on button "button" at bounding box center [1521, 261] width 17 height 20
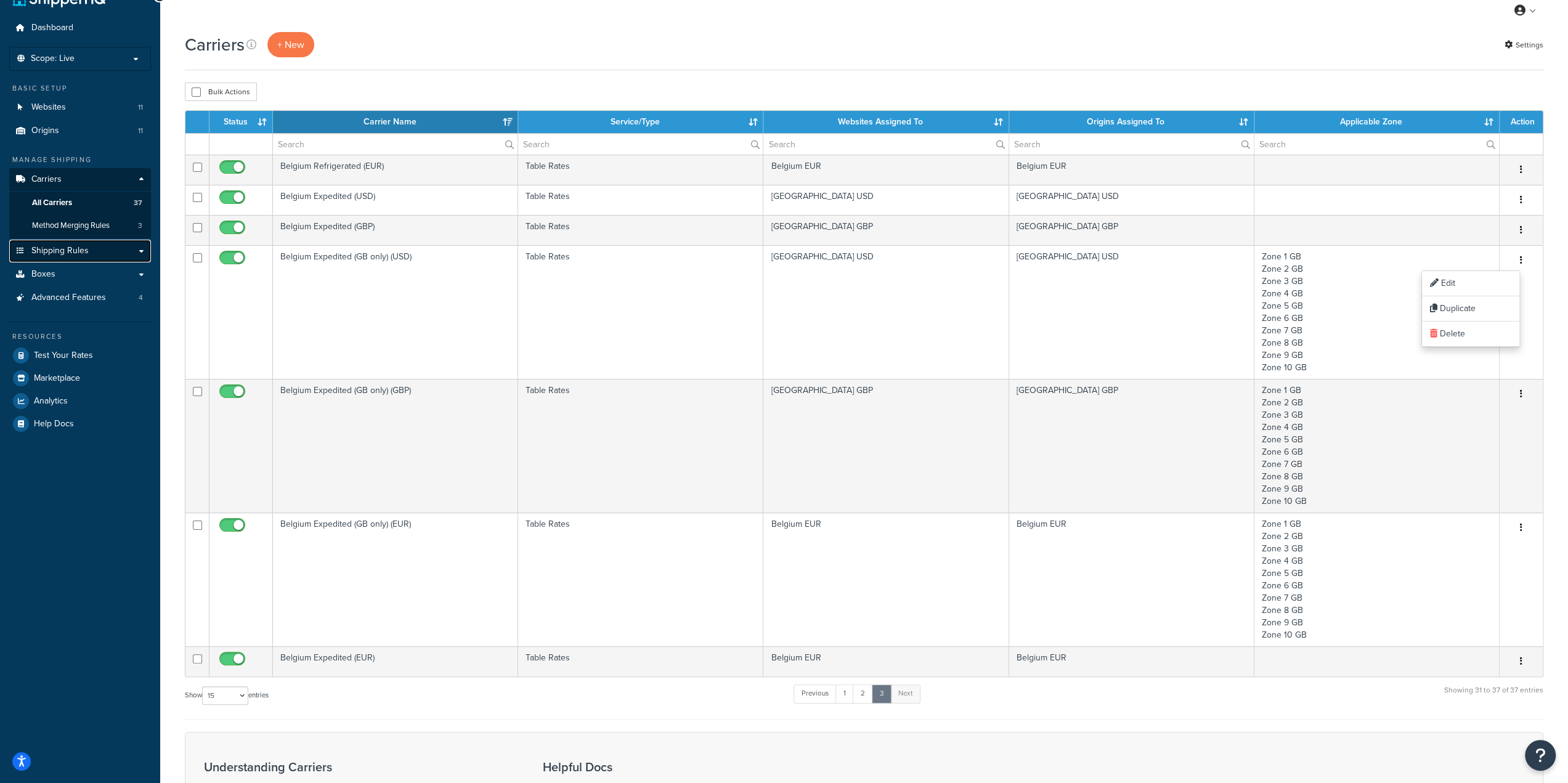
click at [115, 246] on link "Shipping Rules" at bounding box center [79, 250] width 141 height 23
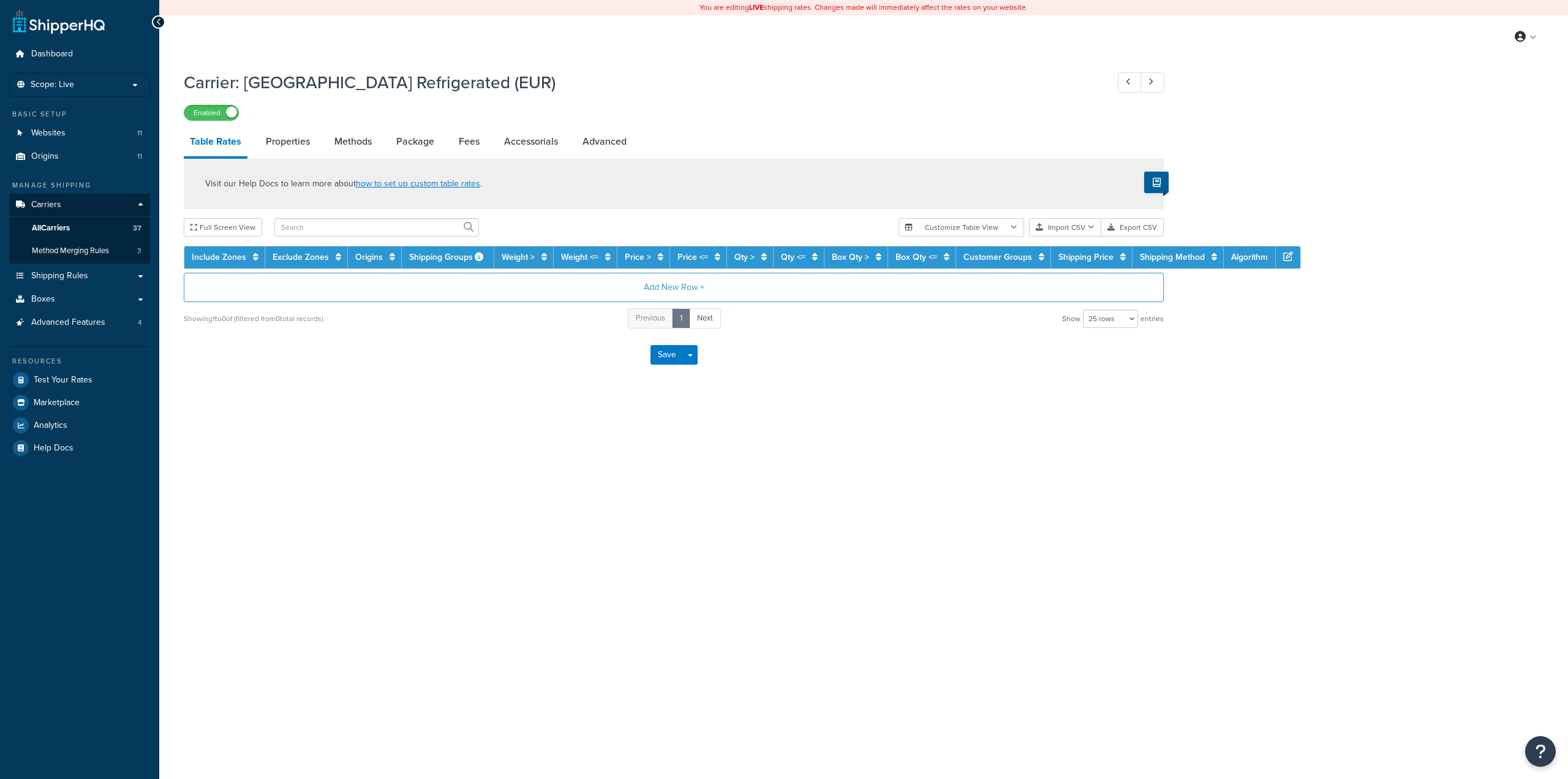
select select "25"
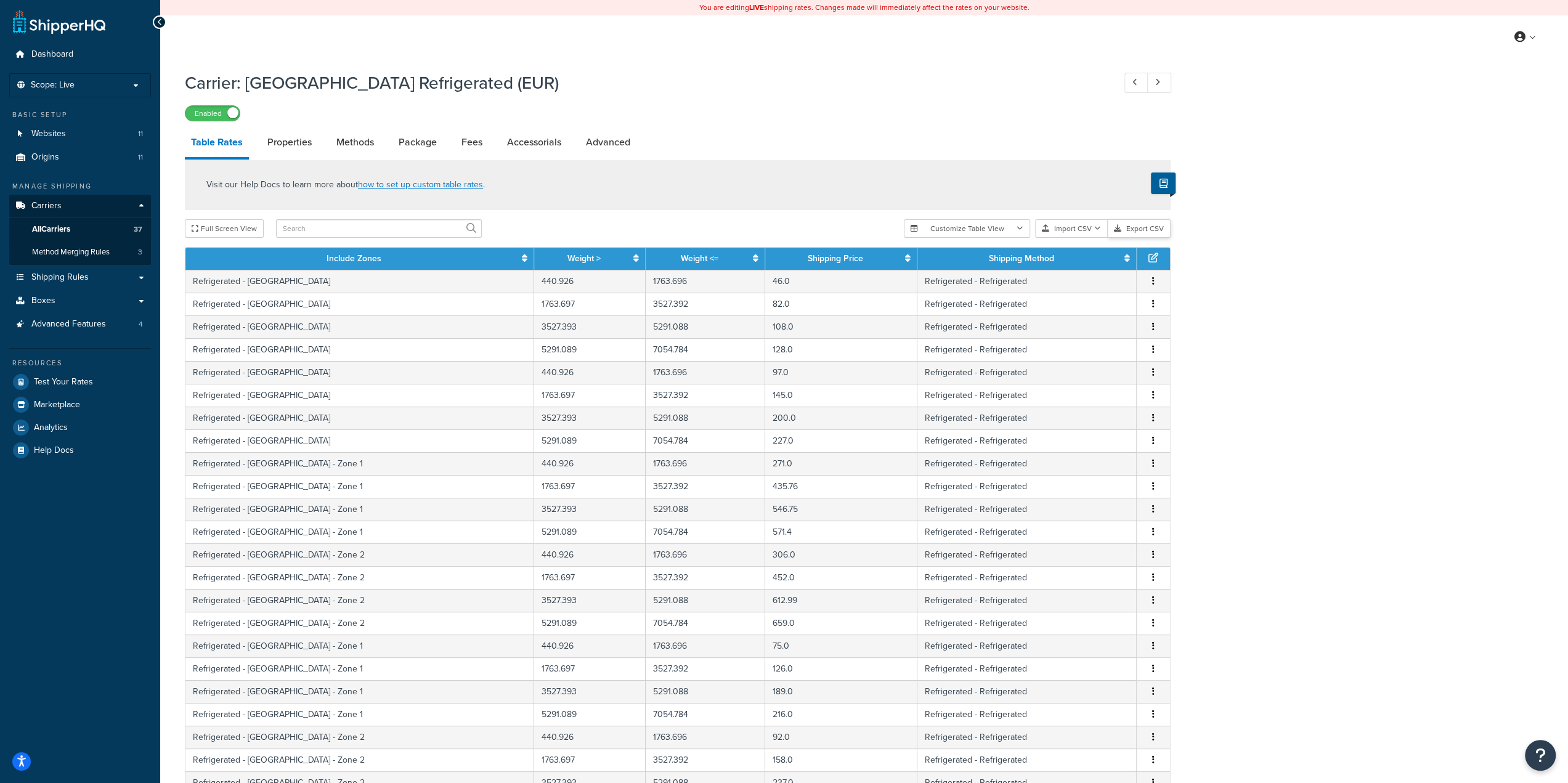
click at [1141, 229] on button "Export CSV" at bounding box center [1139, 228] width 63 height 19
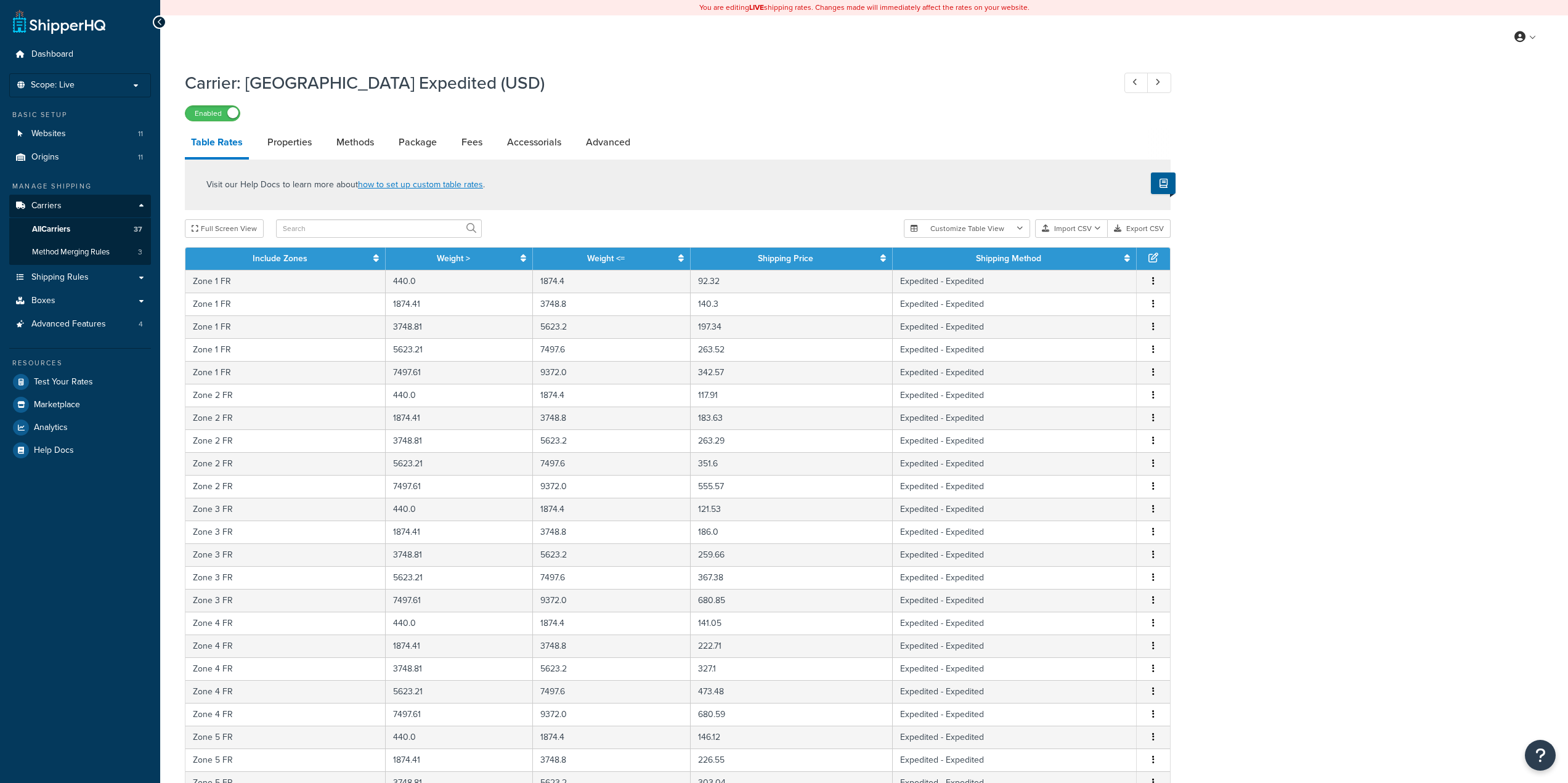
select select "25"
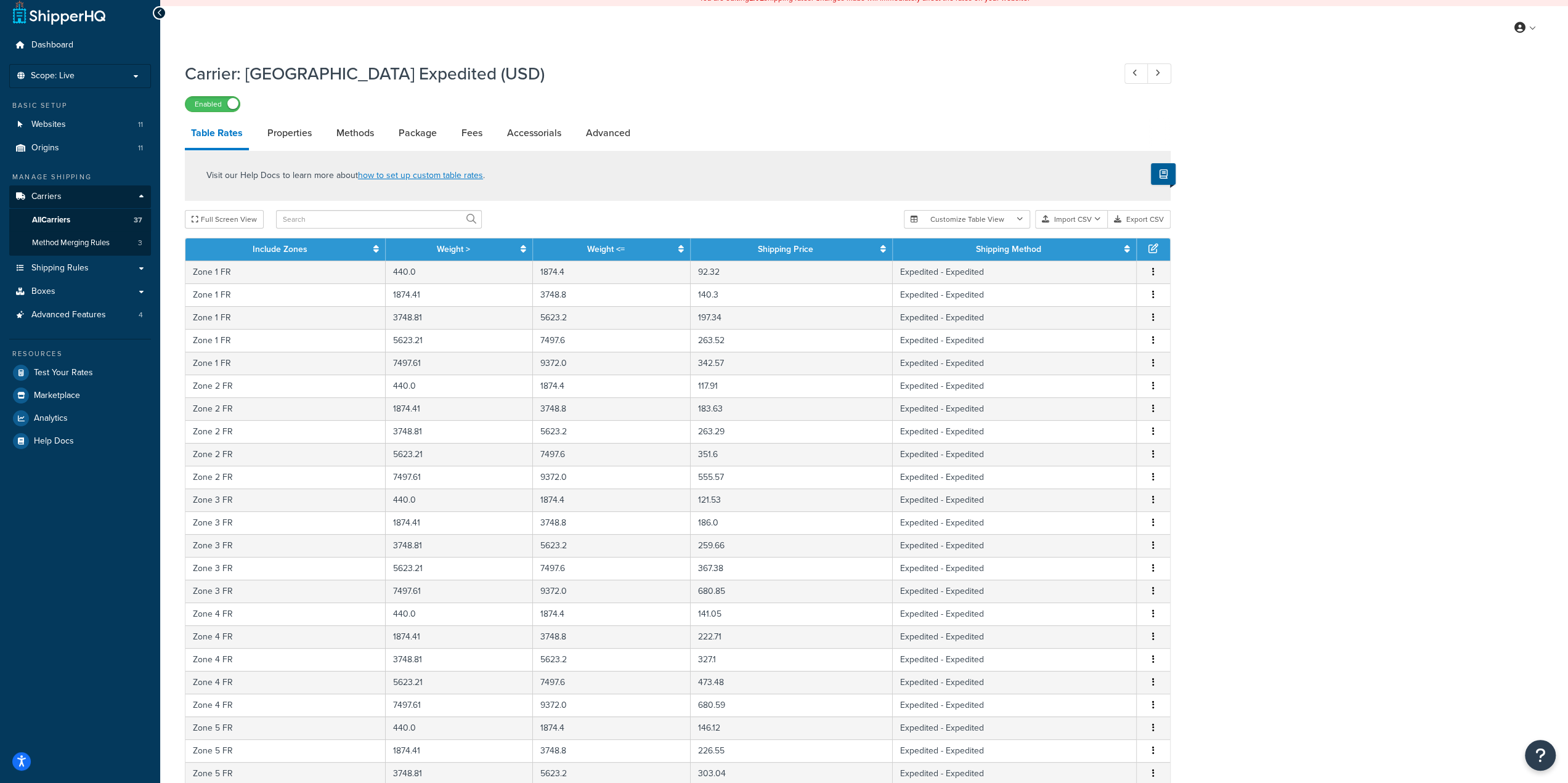
scroll to position [124, 0]
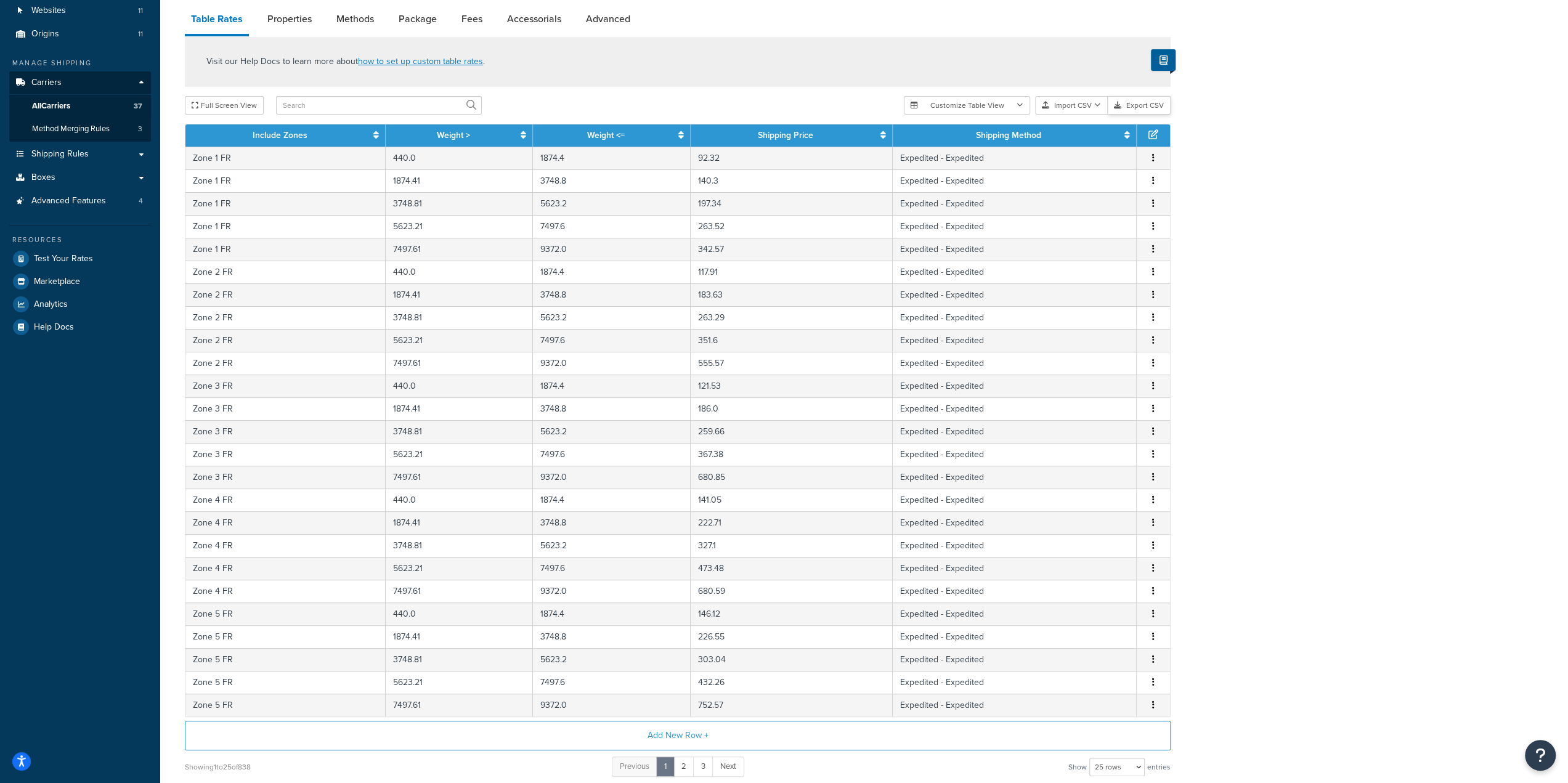
click at [1125, 105] on button "Export CSV" at bounding box center [1139, 105] width 63 height 19
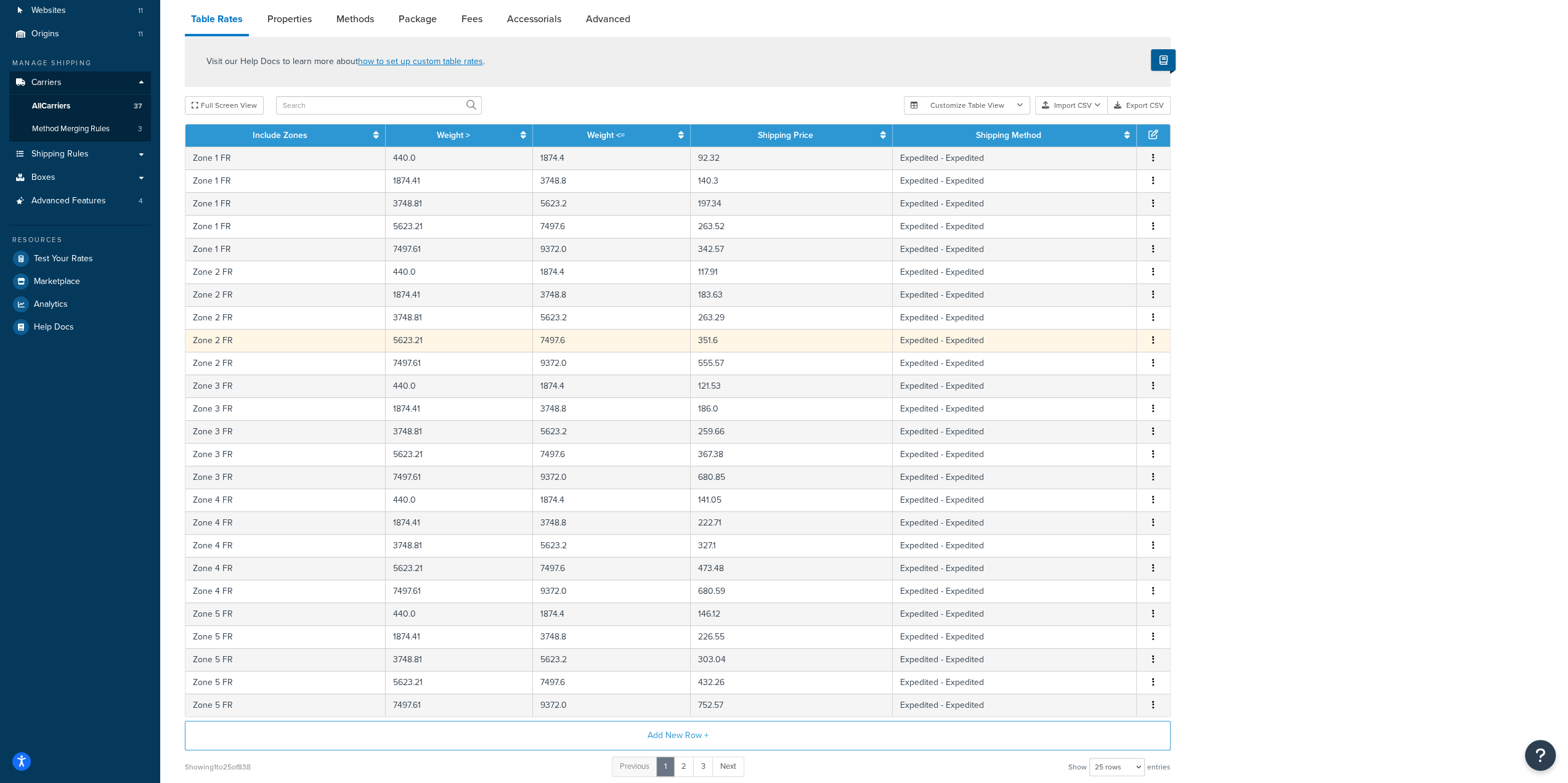
scroll to position [0, 0]
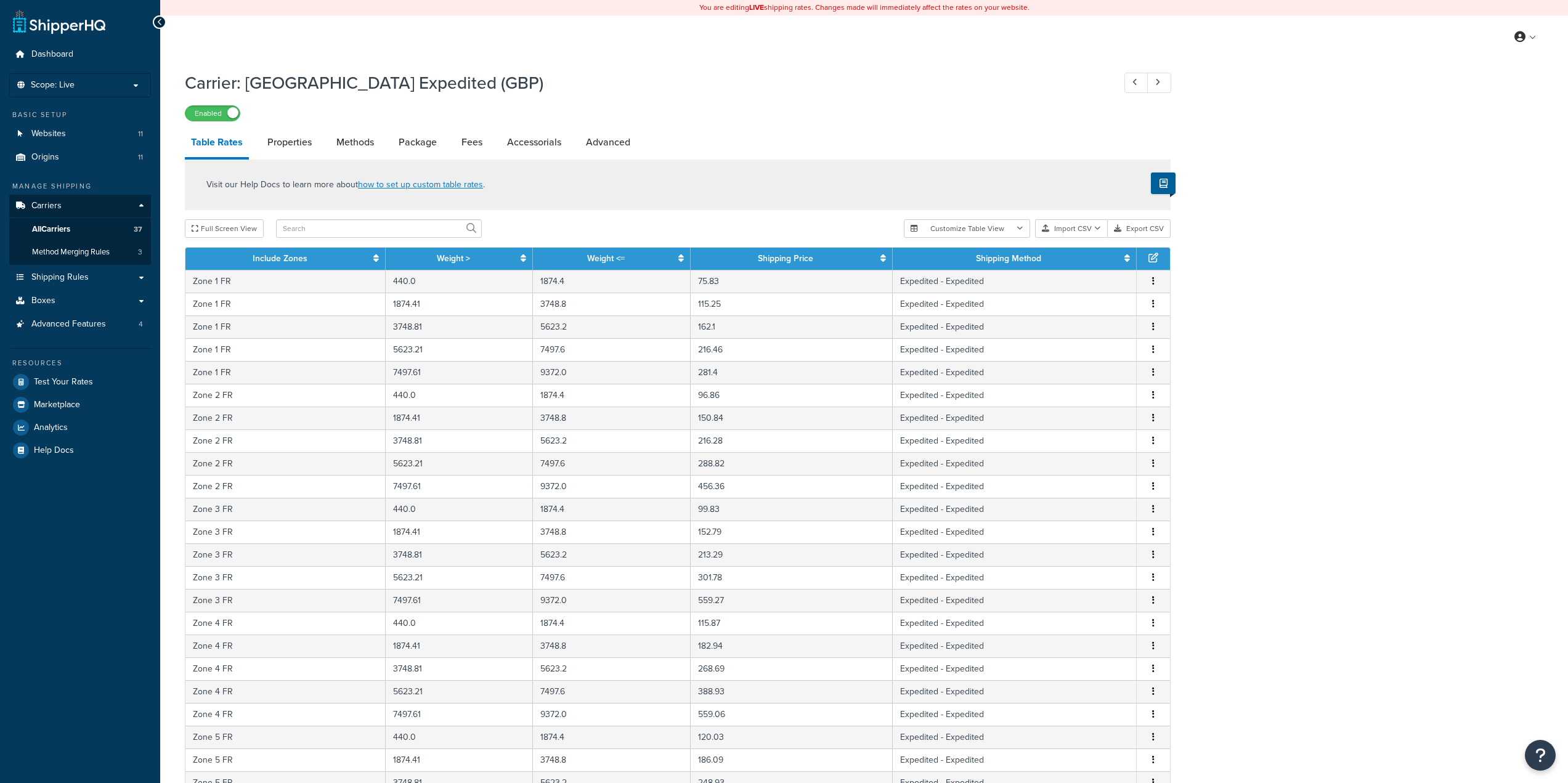
select select "25"
click at [1138, 227] on button "Export CSV" at bounding box center [1139, 228] width 63 height 19
select select "25"
click at [1136, 226] on button "Export CSV" at bounding box center [1139, 228] width 63 height 19
select select "25"
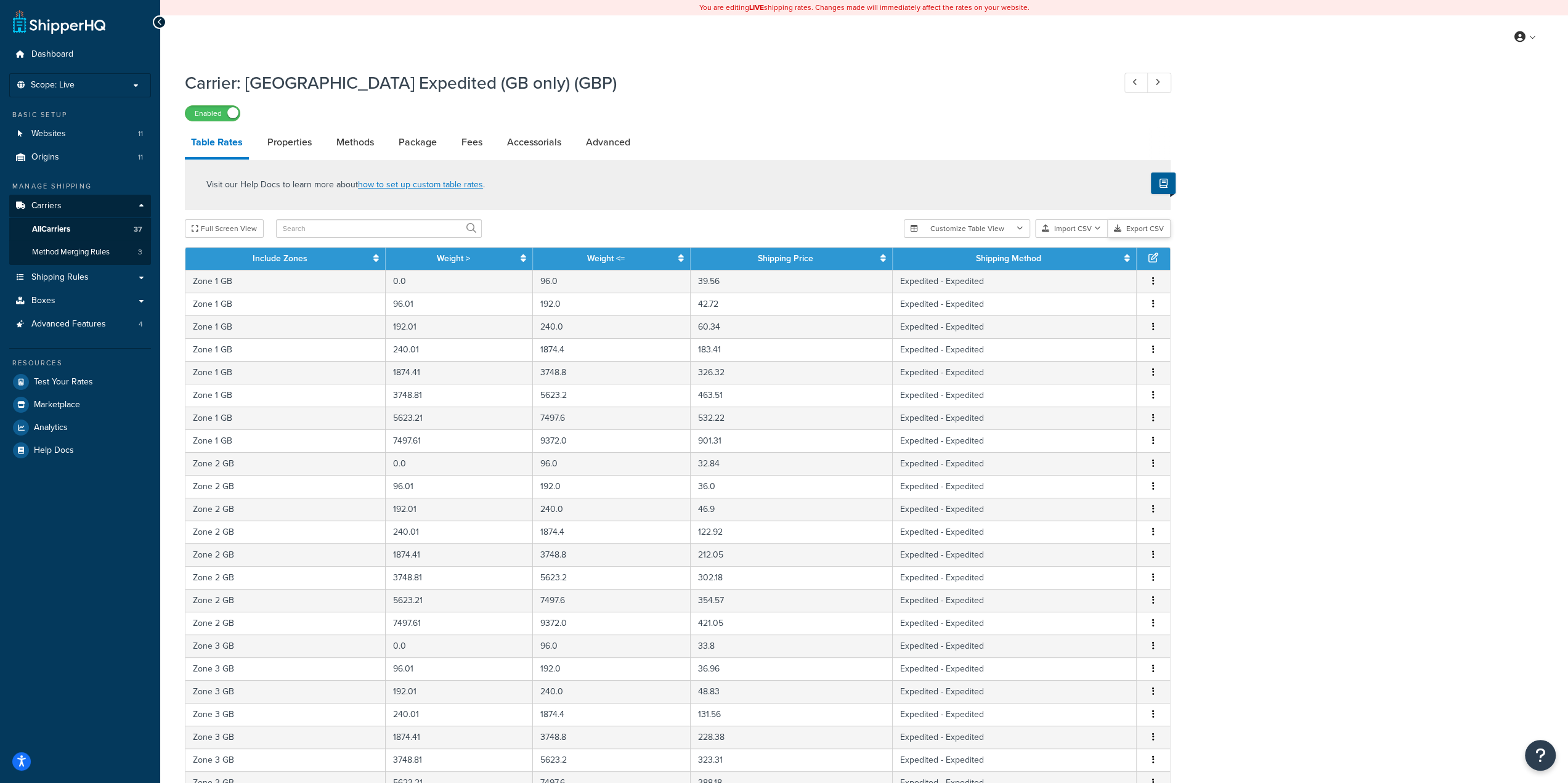
click at [1141, 233] on button "Export CSV" at bounding box center [1139, 228] width 63 height 19
select select "25"
click at [1141, 236] on button "Export CSV" at bounding box center [1139, 228] width 63 height 19
select select "25"
click at [1147, 229] on button "Export CSV" at bounding box center [1139, 228] width 63 height 19
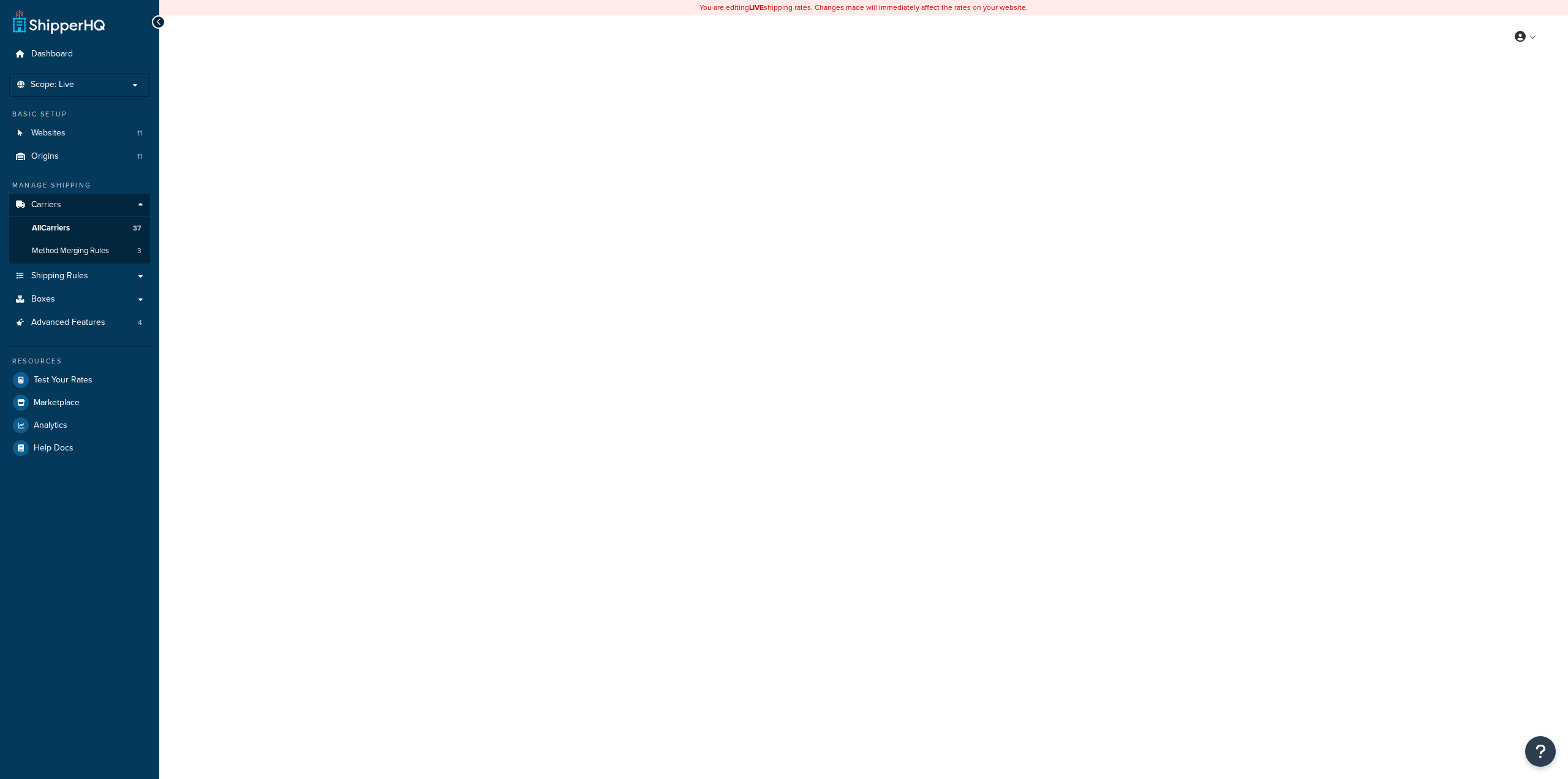
select select "25"
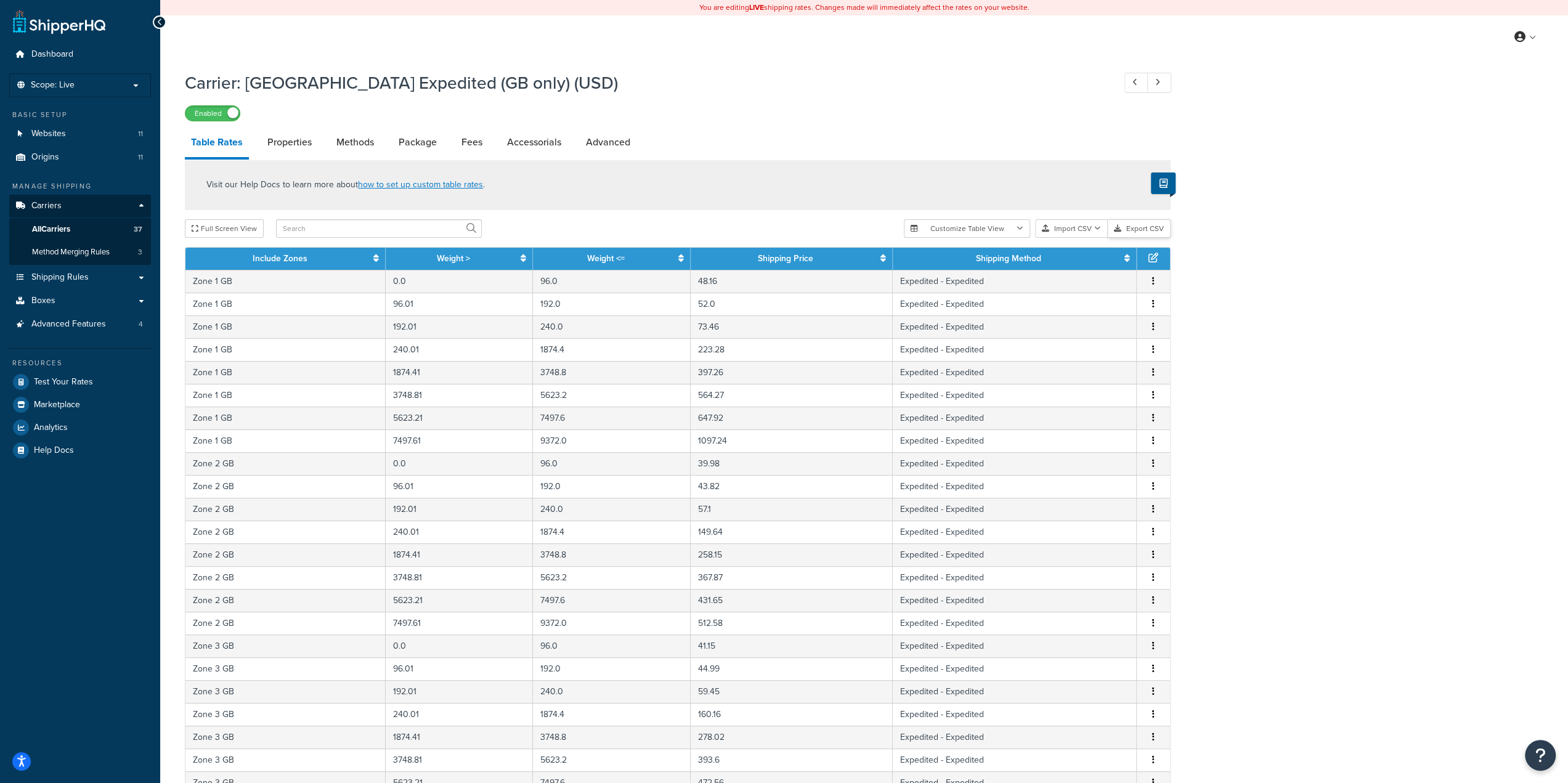
click at [1147, 223] on button "Export CSV" at bounding box center [1139, 228] width 63 height 19
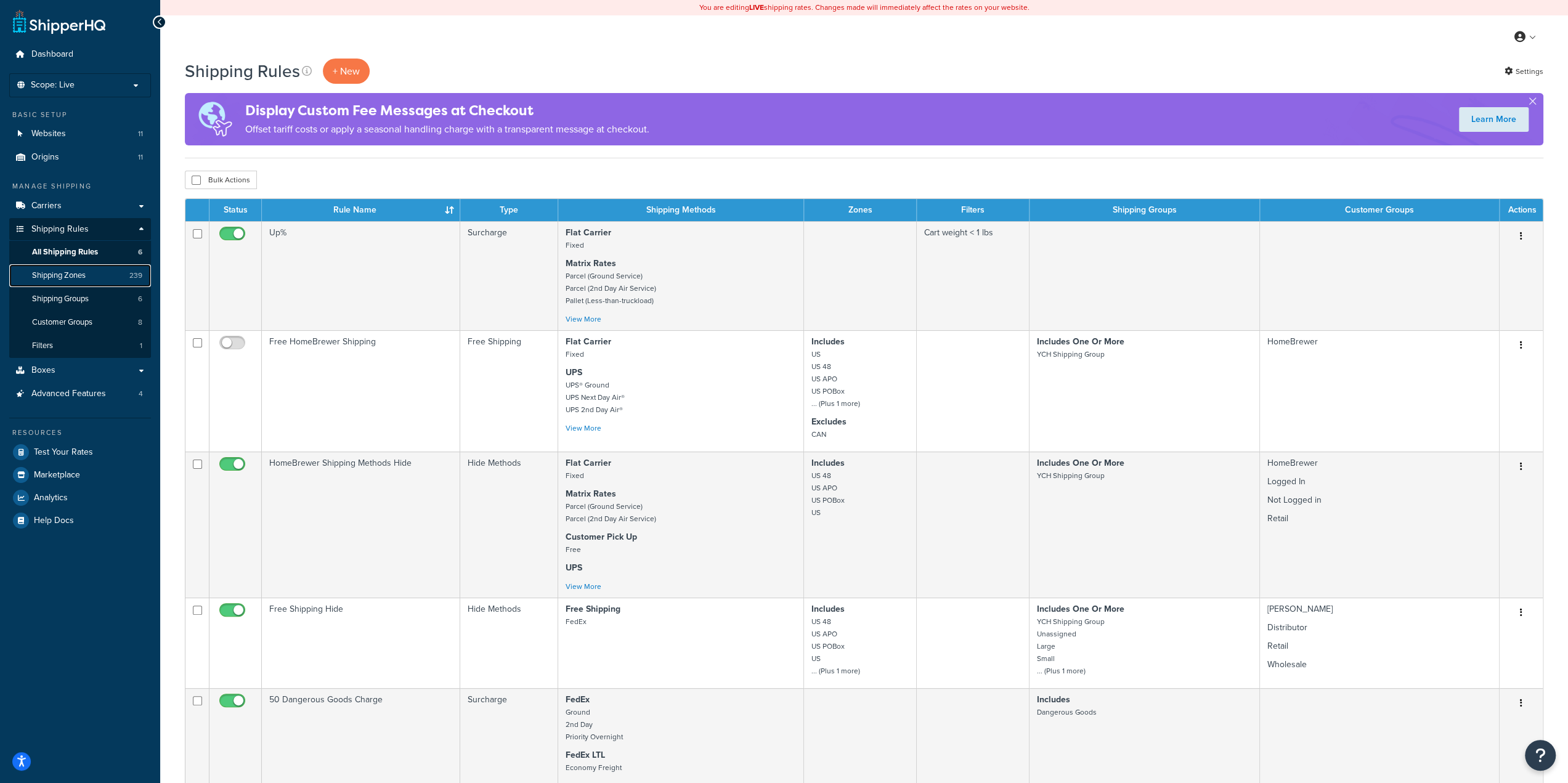
click at [73, 274] on span "Shipping Zones" at bounding box center [58, 276] width 53 height 11
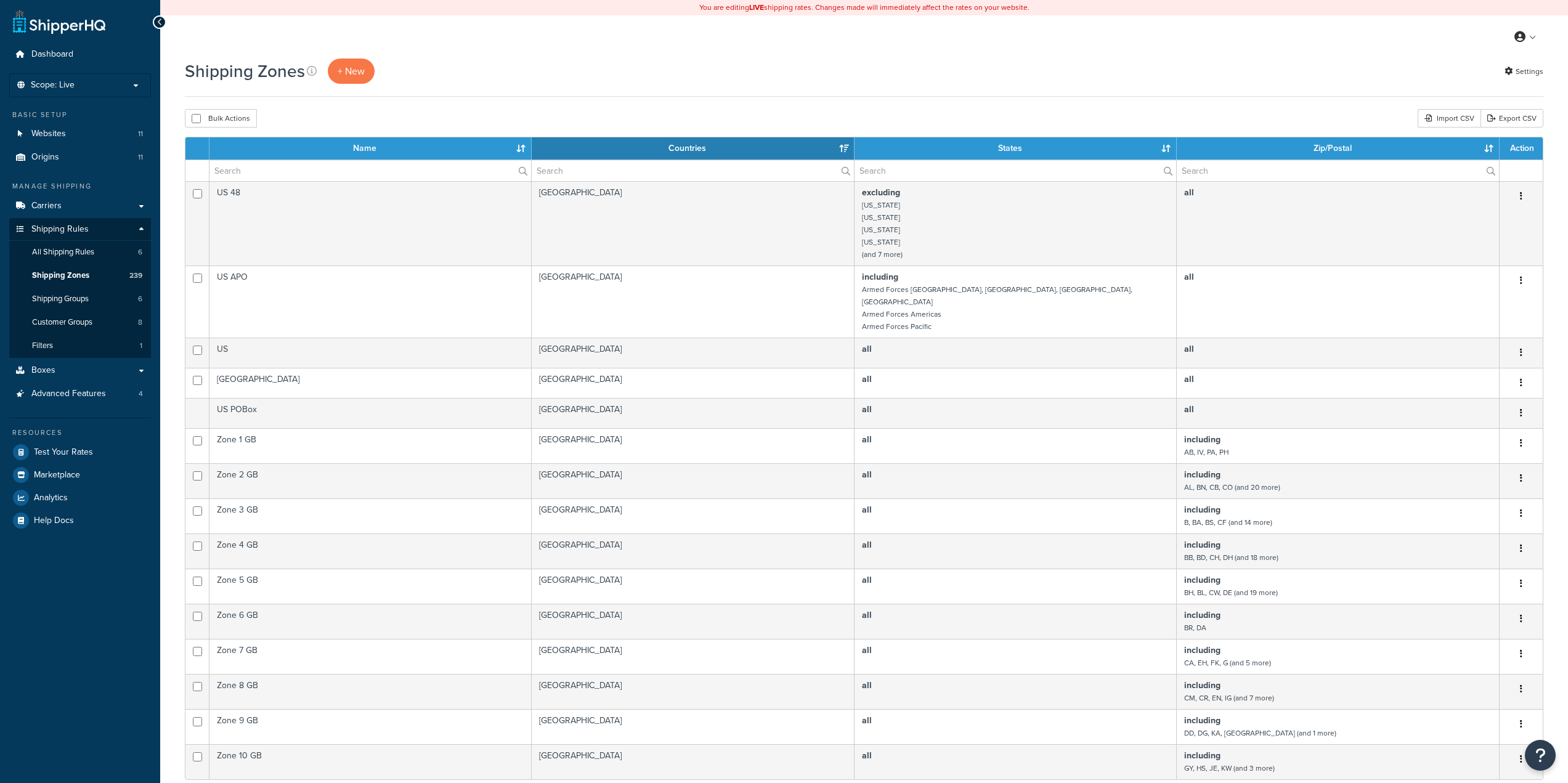
select select "15"
click at [1512, 120] on link "Export CSV" at bounding box center [1512, 118] width 63 height 19
